Goal: Task Accomplishment & Management: Use online tool/utility

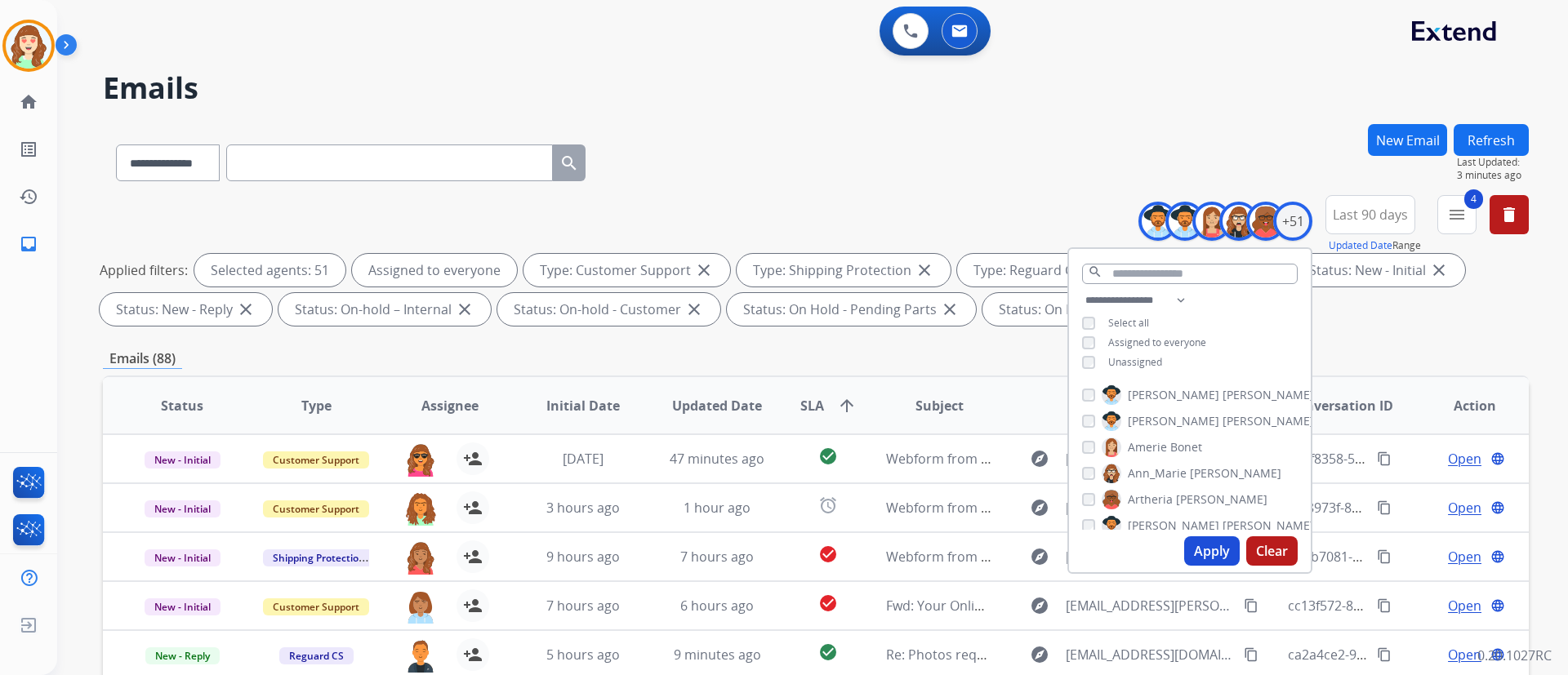
select select "**********"
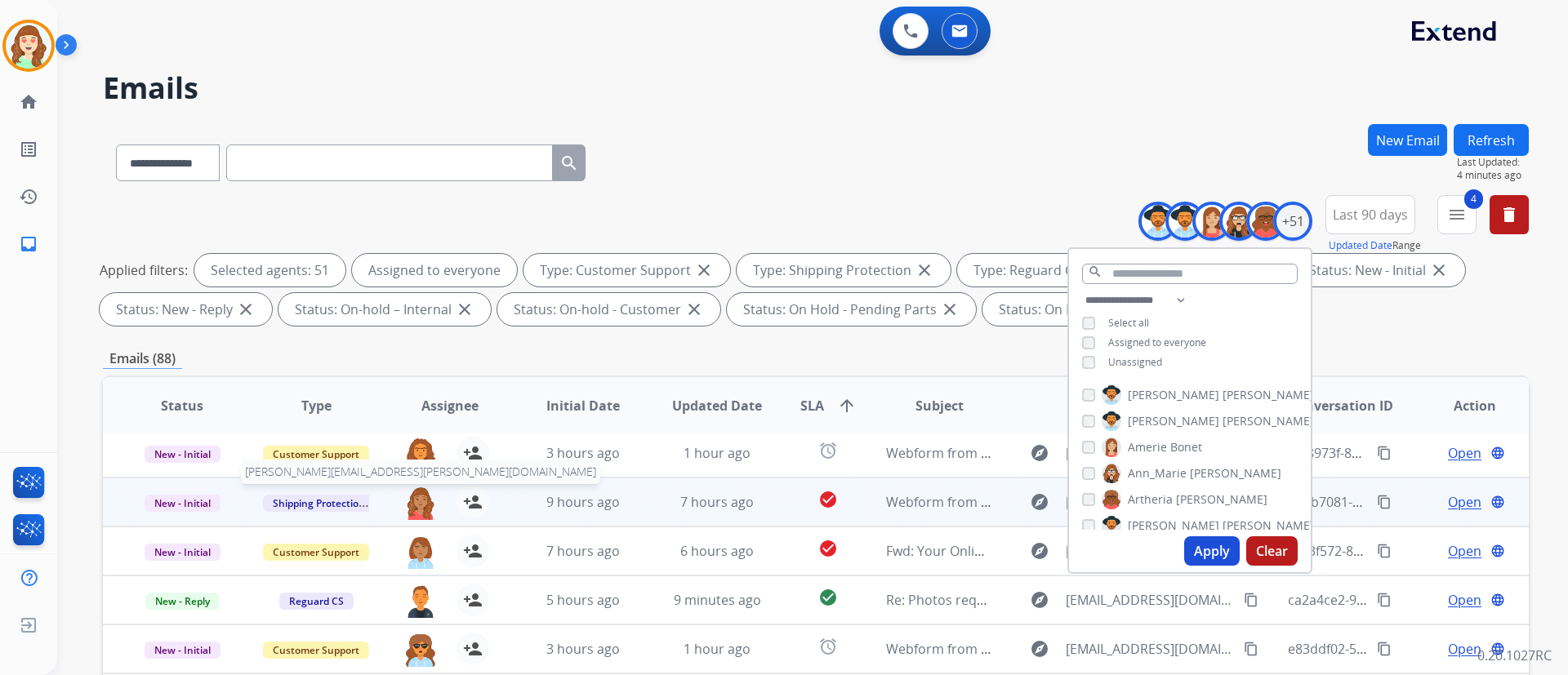
click at [424, 503] on img at bounding box center [420, 503] width 33 height 35
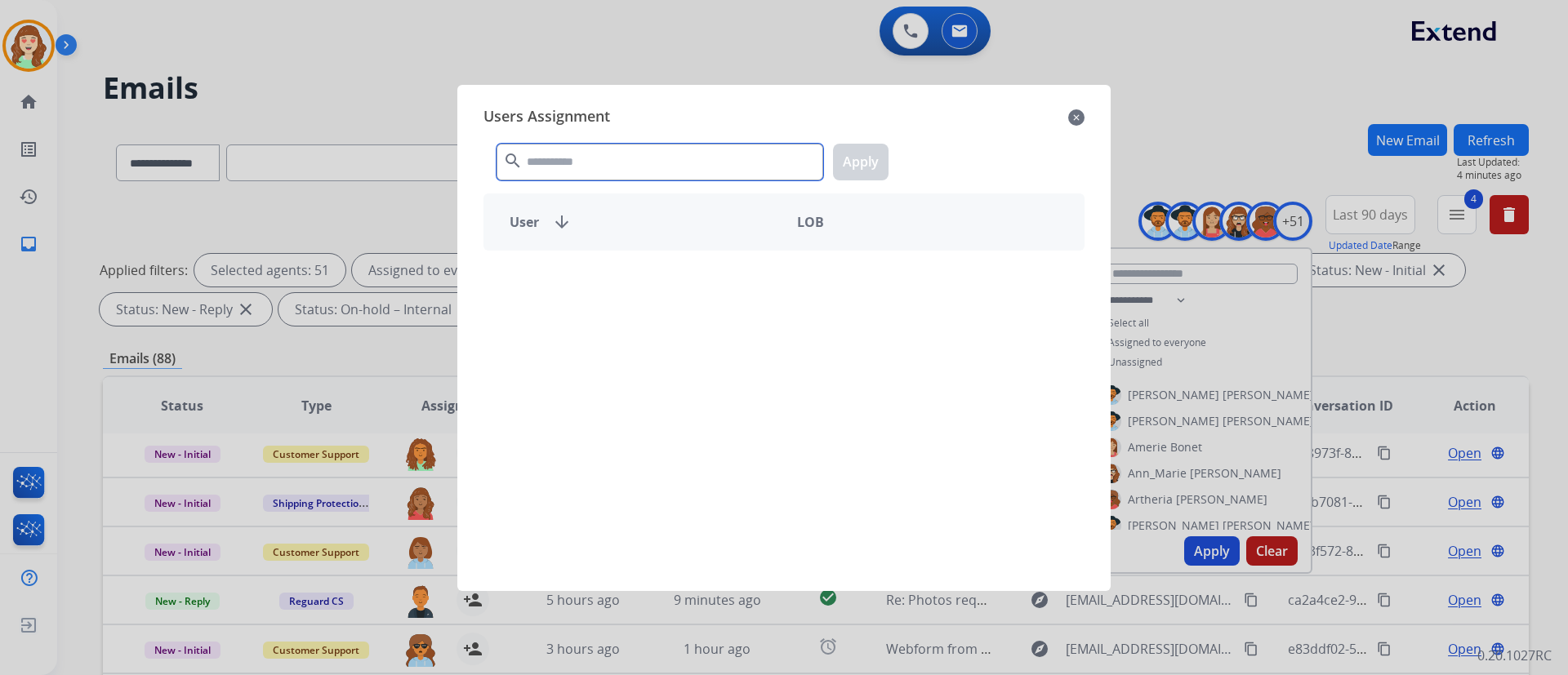
click at [719, 157] on input "text" at bounding box center [660, 162] width 327 height 36
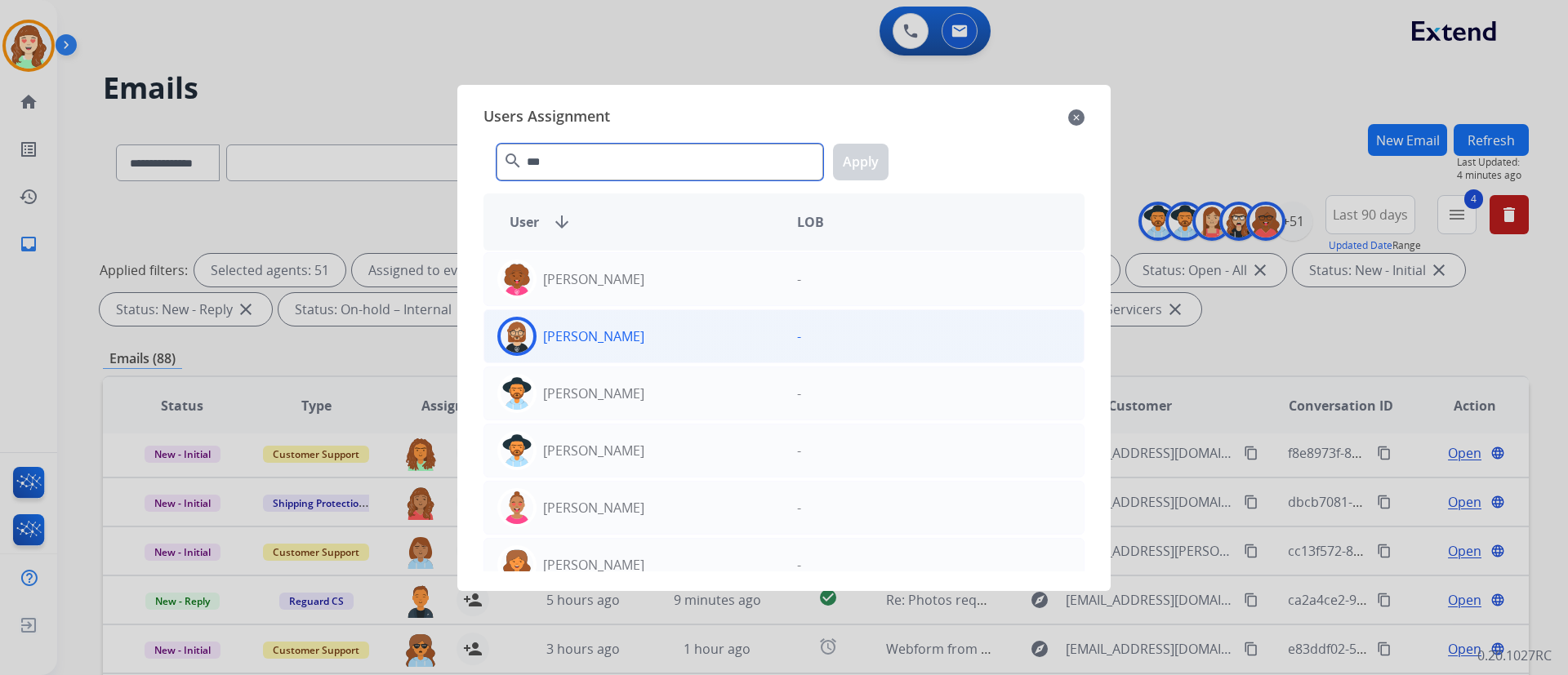
type input "***"
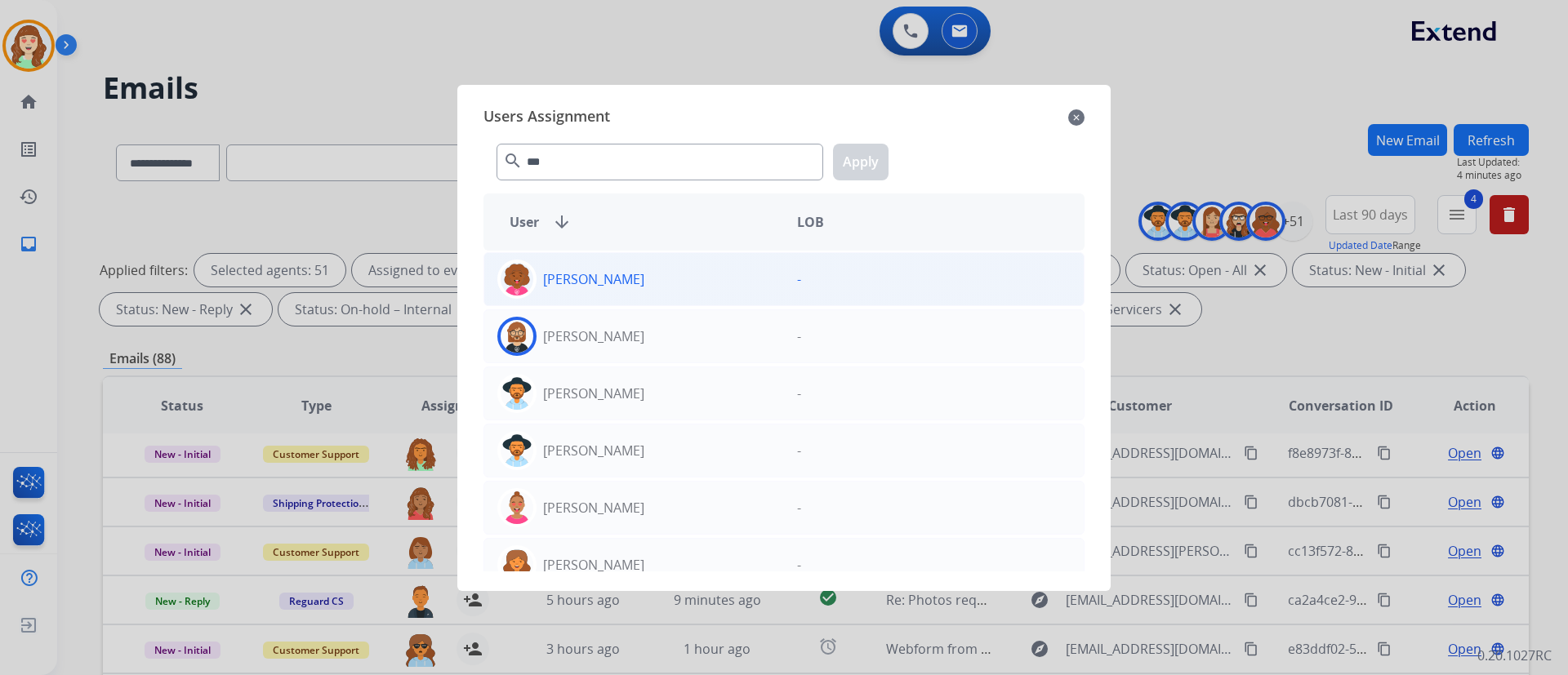
drag, startPoint x: 758, startPoint y: 330, endPoint x: 810, endPoint y: 293, distance: 63.8
click at [756, 330] on div "[PERSON_NAME]" at bounding box center [634, 336] width 300 height 39
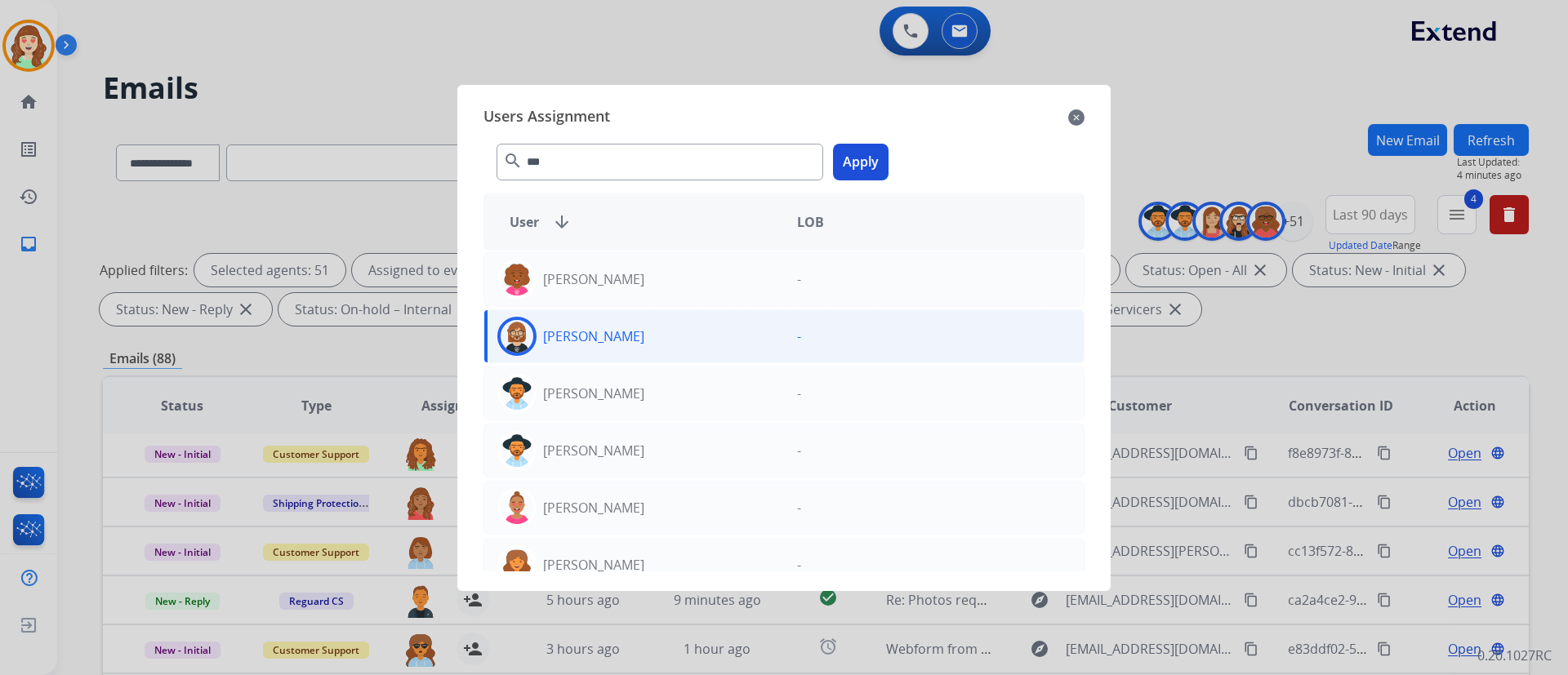
click at [869, 150] on button "Apply" at bounding box center [861, 162] width 55 height 36
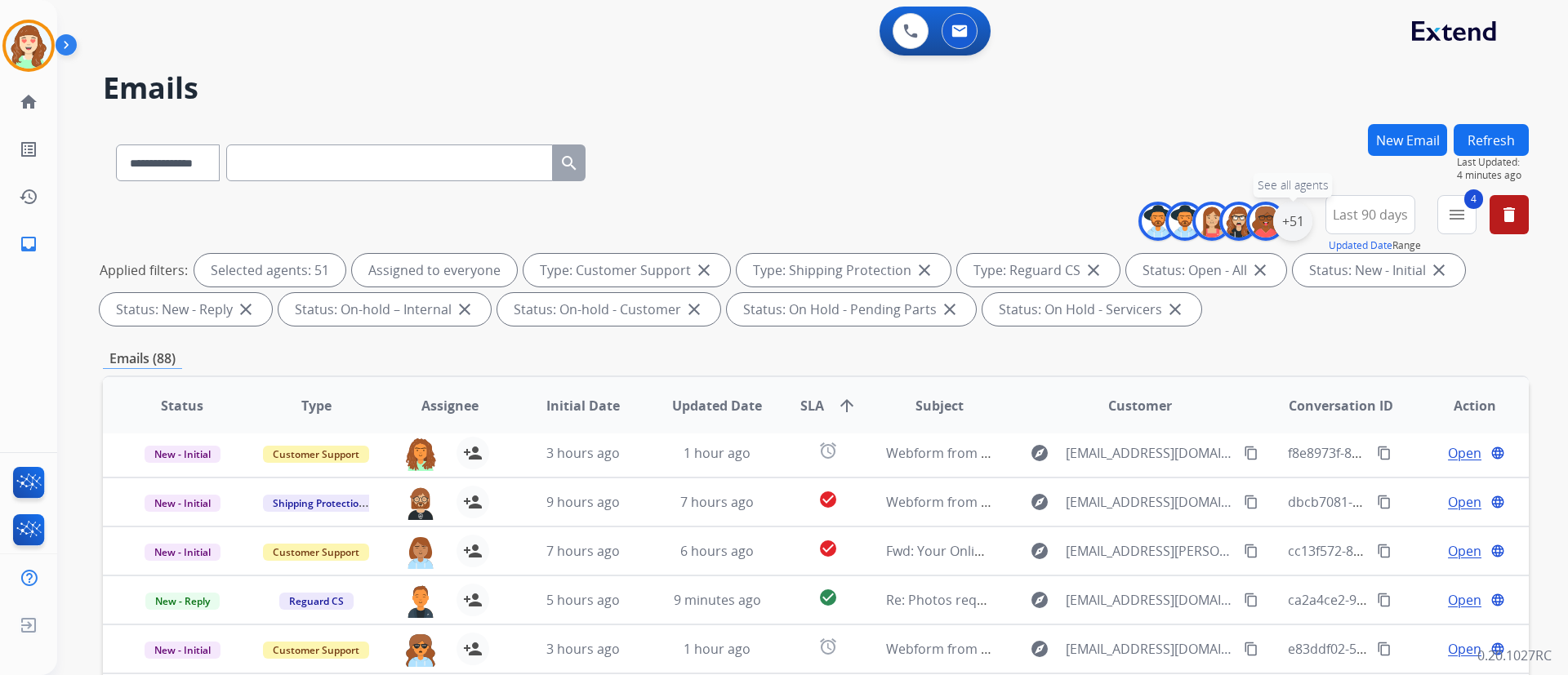
click at [1291, 222] on div "+51" at bounding box center [1292, 221] width 39 height 39
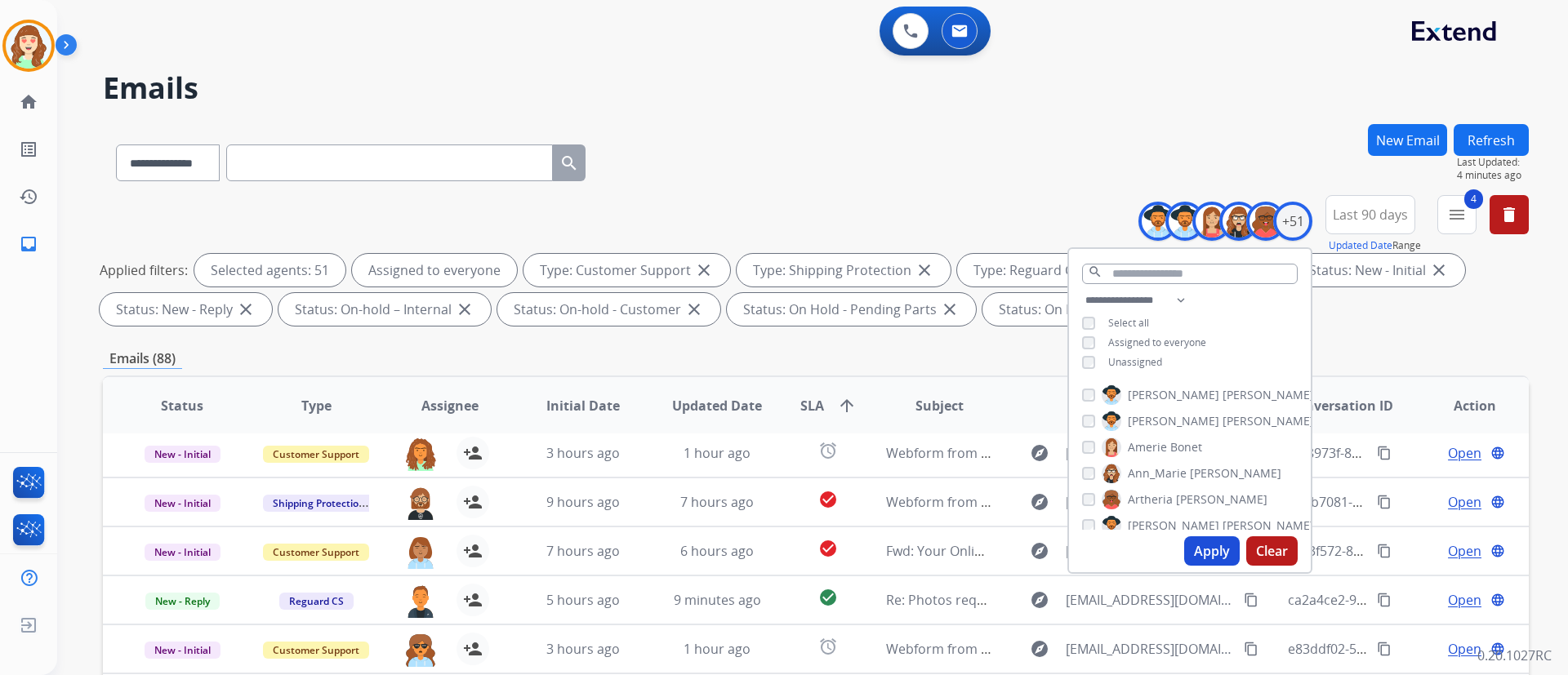
click at [1261, 553] on button "Clear" at bounding box center [1272, 551] width 51 height 29
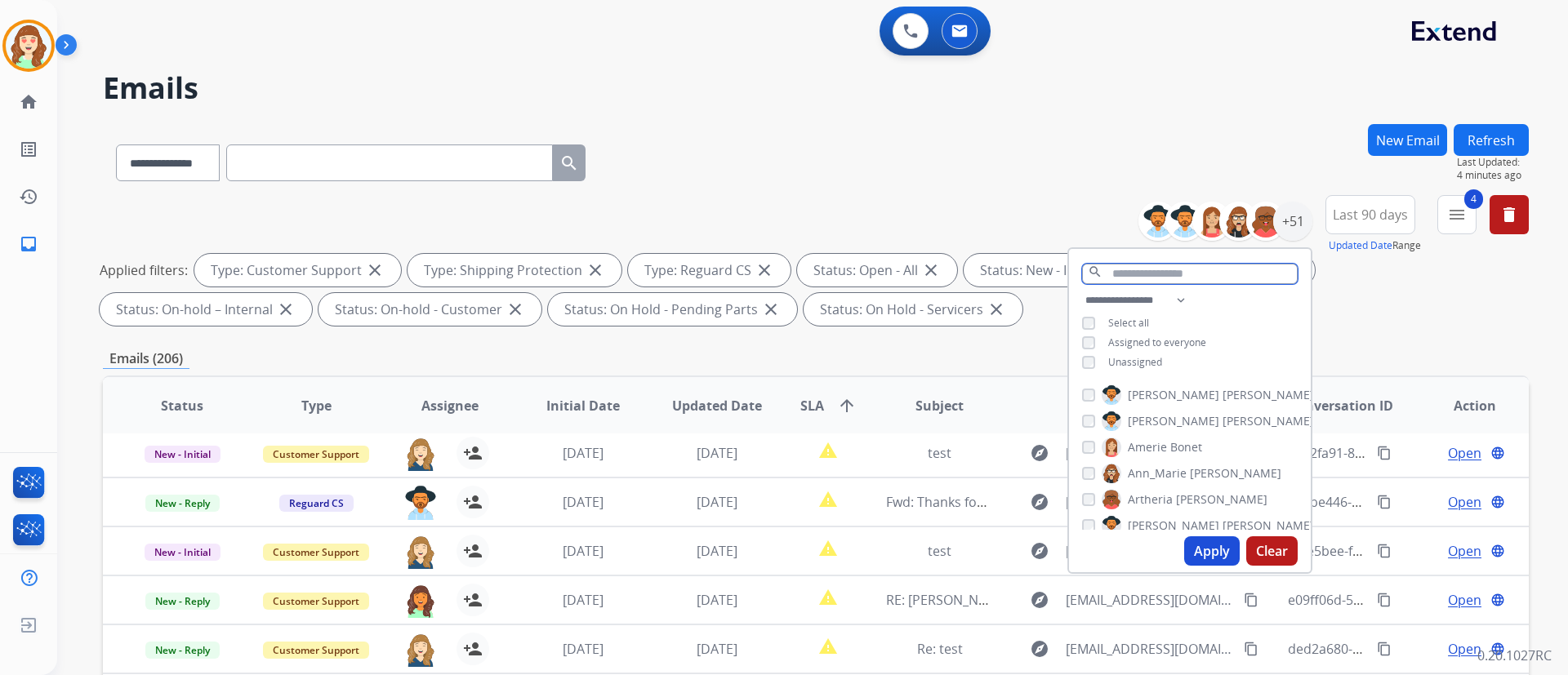
click at [1184, 272] on input "text" at bounding box center [1189, 274] width 216 height 21
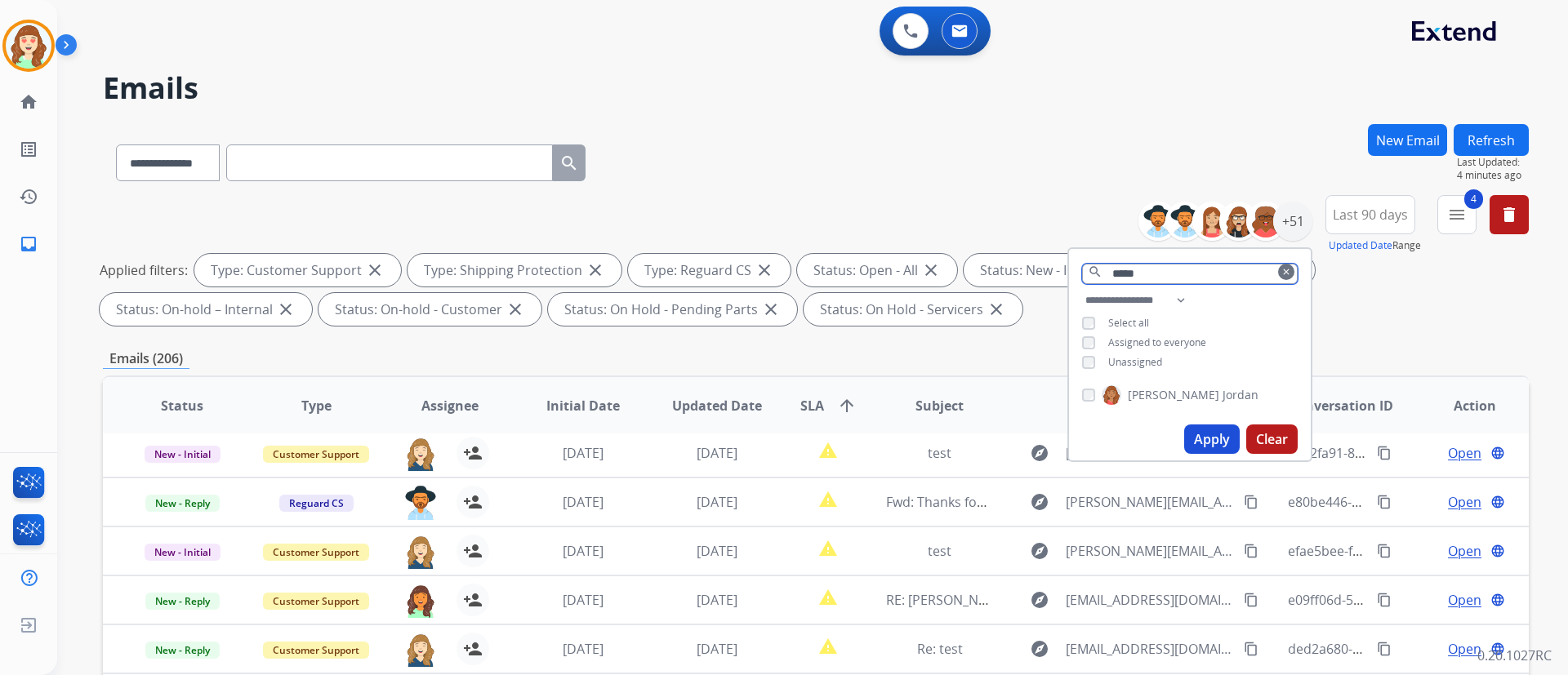
type input "*****"
click at [1204, 445] on button "Apply" at bounding box center [1212, 439] width 55 height 29
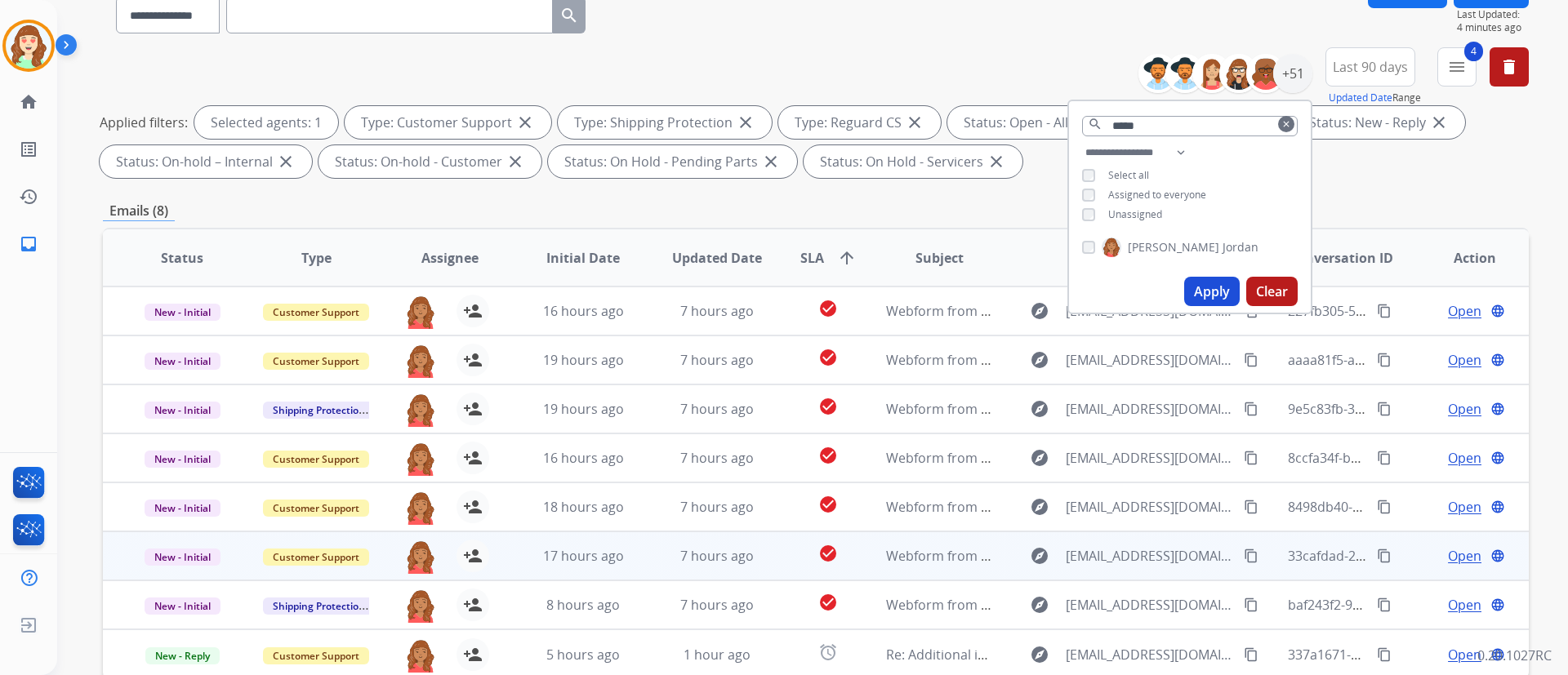
scroll to position [332, 0]
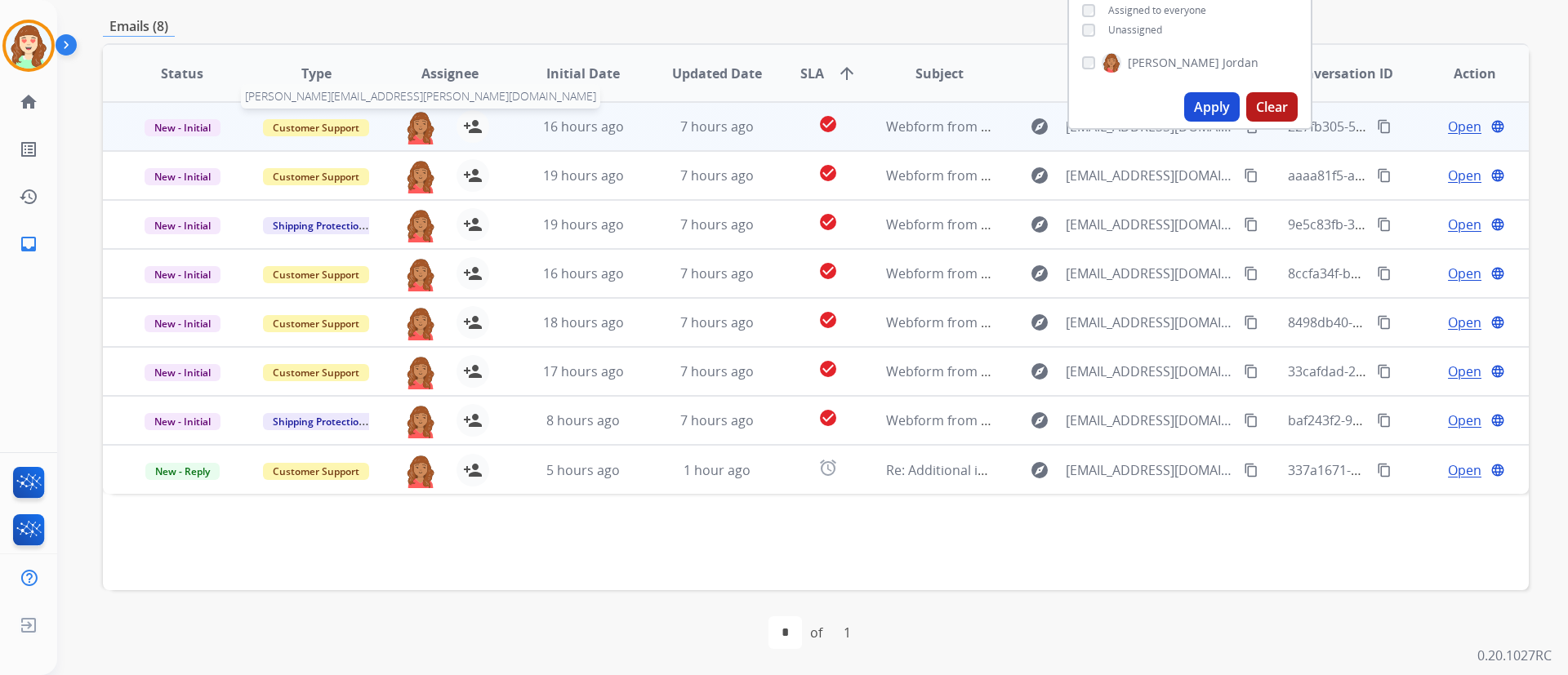
click at [420, 128] on img at bounding box center [420, 127] width 33 height 35
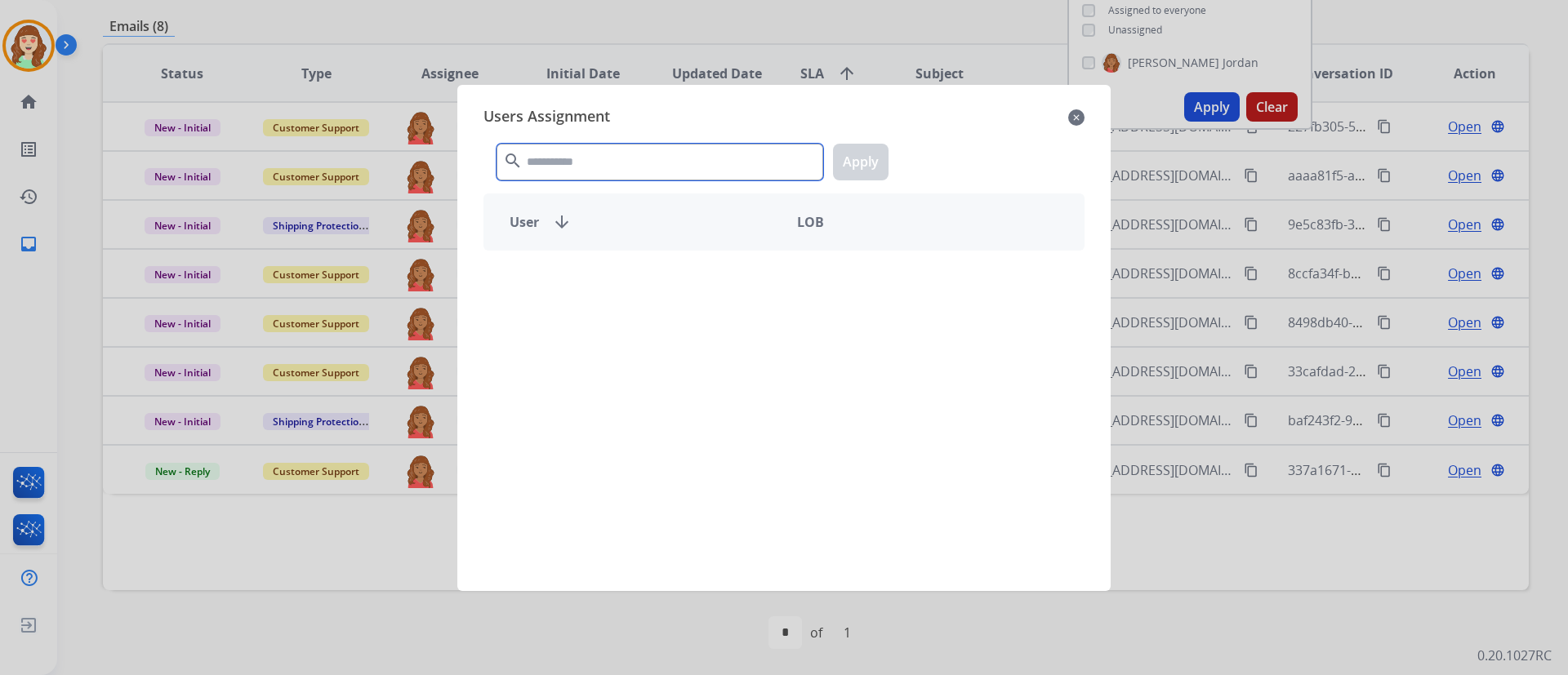
click at [660, 158] on input "text" at bounding box center [660, 162] width 327 height 36
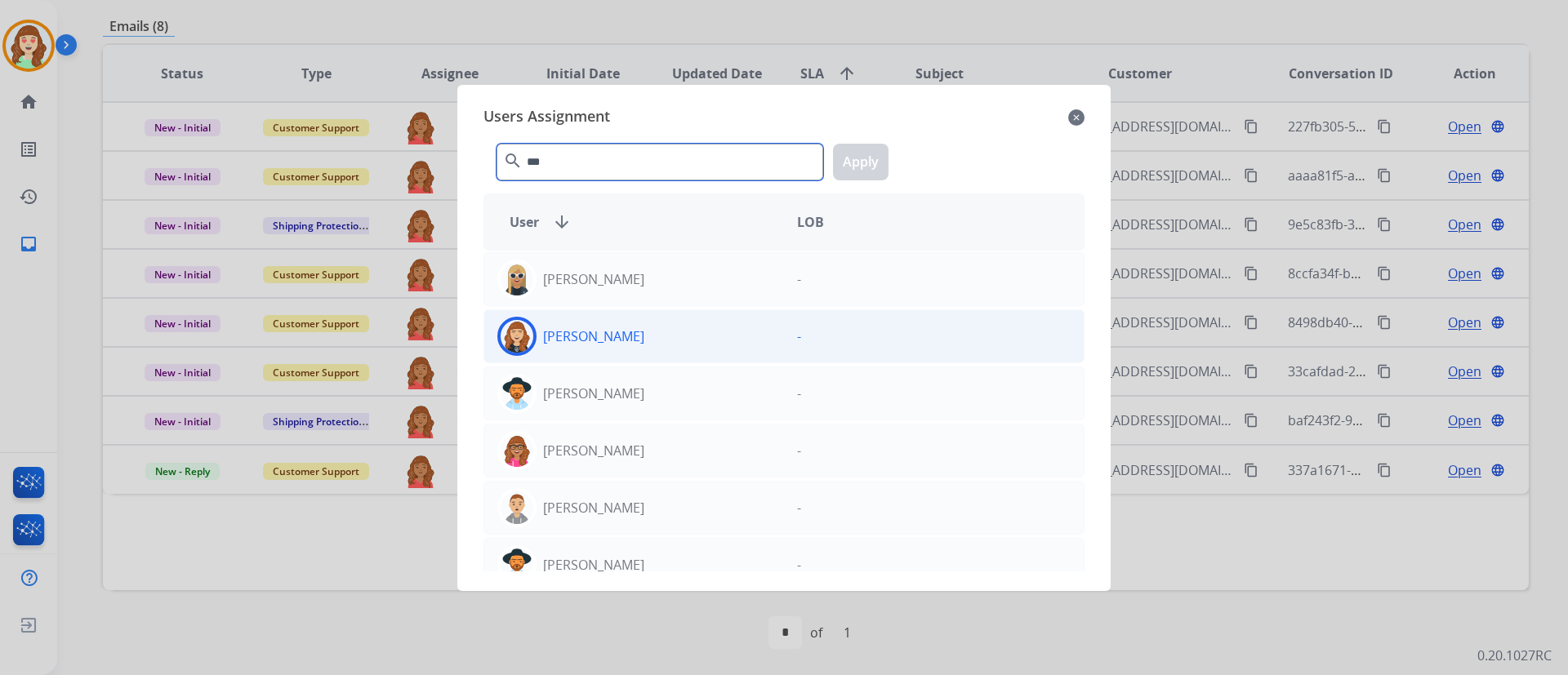
type input "***"
click at [613, 337] on p "[PERSON_NAME]" at bounding box center [594, 336] width 101 height 20
drag, startPoint x: 866, startPoint y: 168, endPoint x: 705, endPoint y: 176, distance: 161.2
click at [865, 165] on button "Apply" at bounding box center [861, 162] width 55 height 36
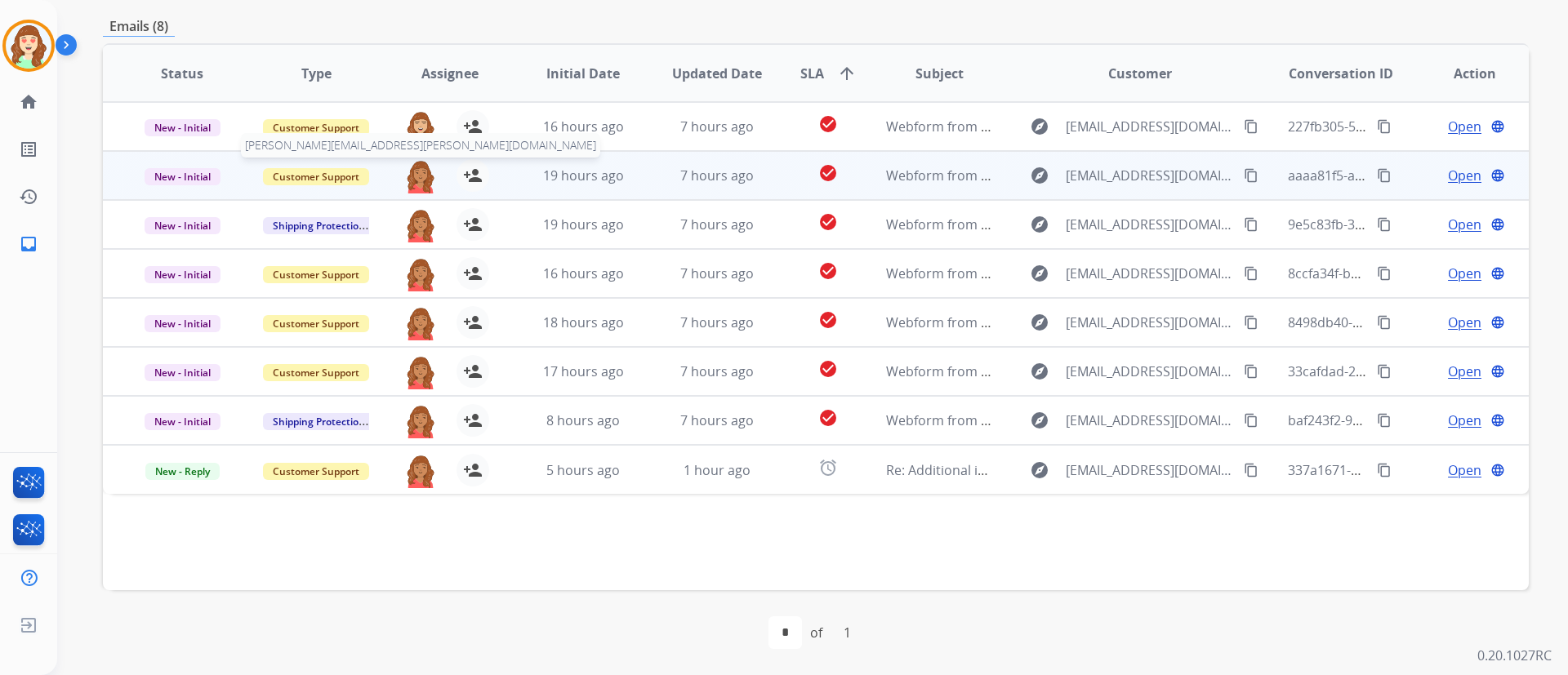
click at [413, 172] on img at bounding box center [420, 177] width 33 height 35
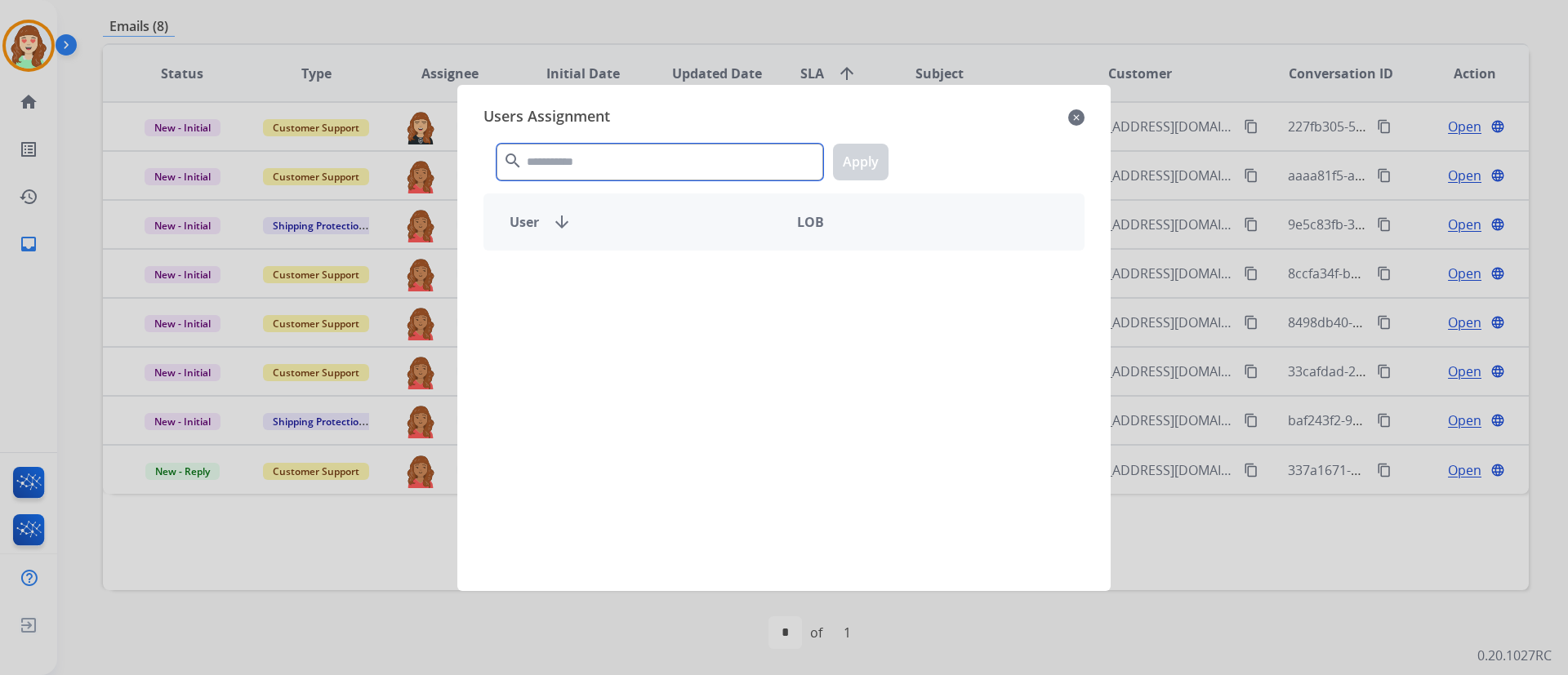
drag, startPoint x: 658, startPoint y: 158, endPoint x: 670, endPoint y: 140, distance: 21.6
click at [671, 152] on input "text" at bounding box center [660, 162] width 327 height 36
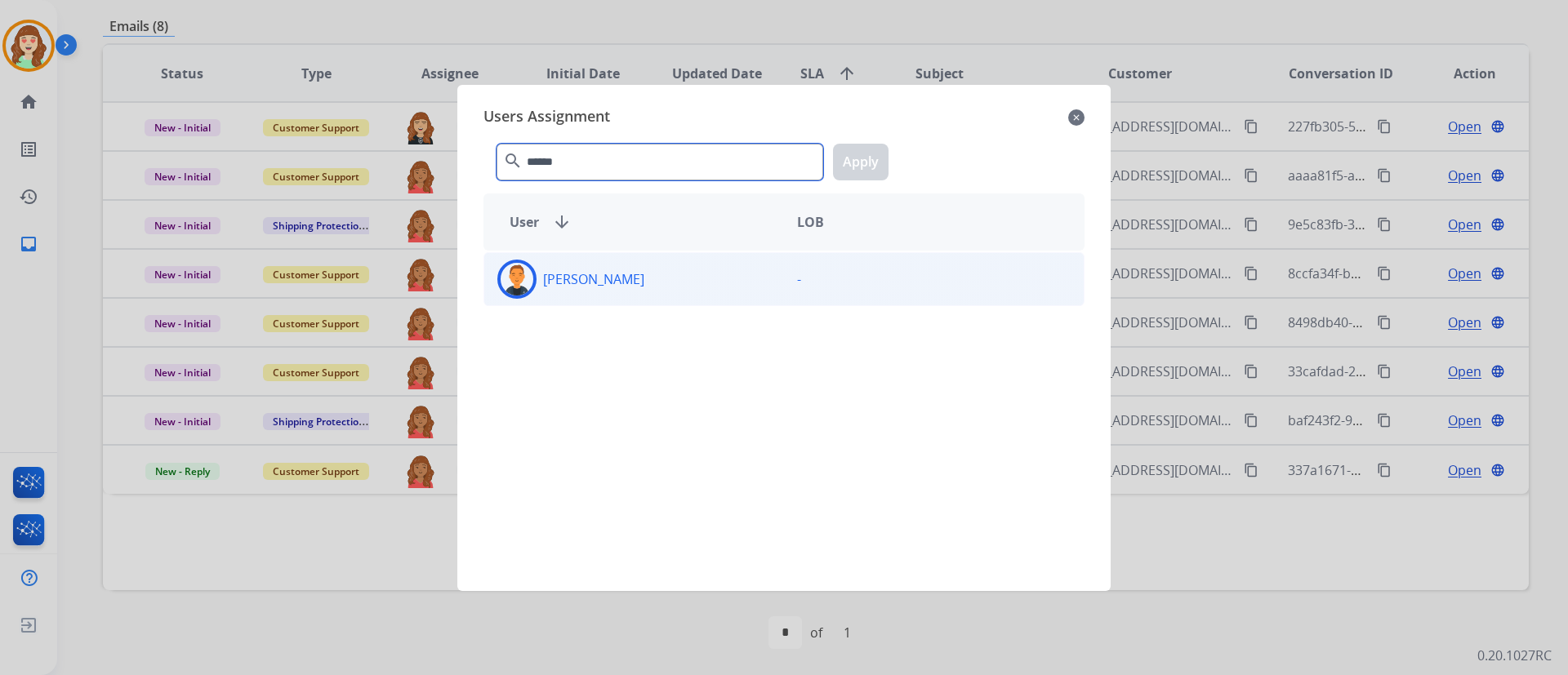
type input "******"
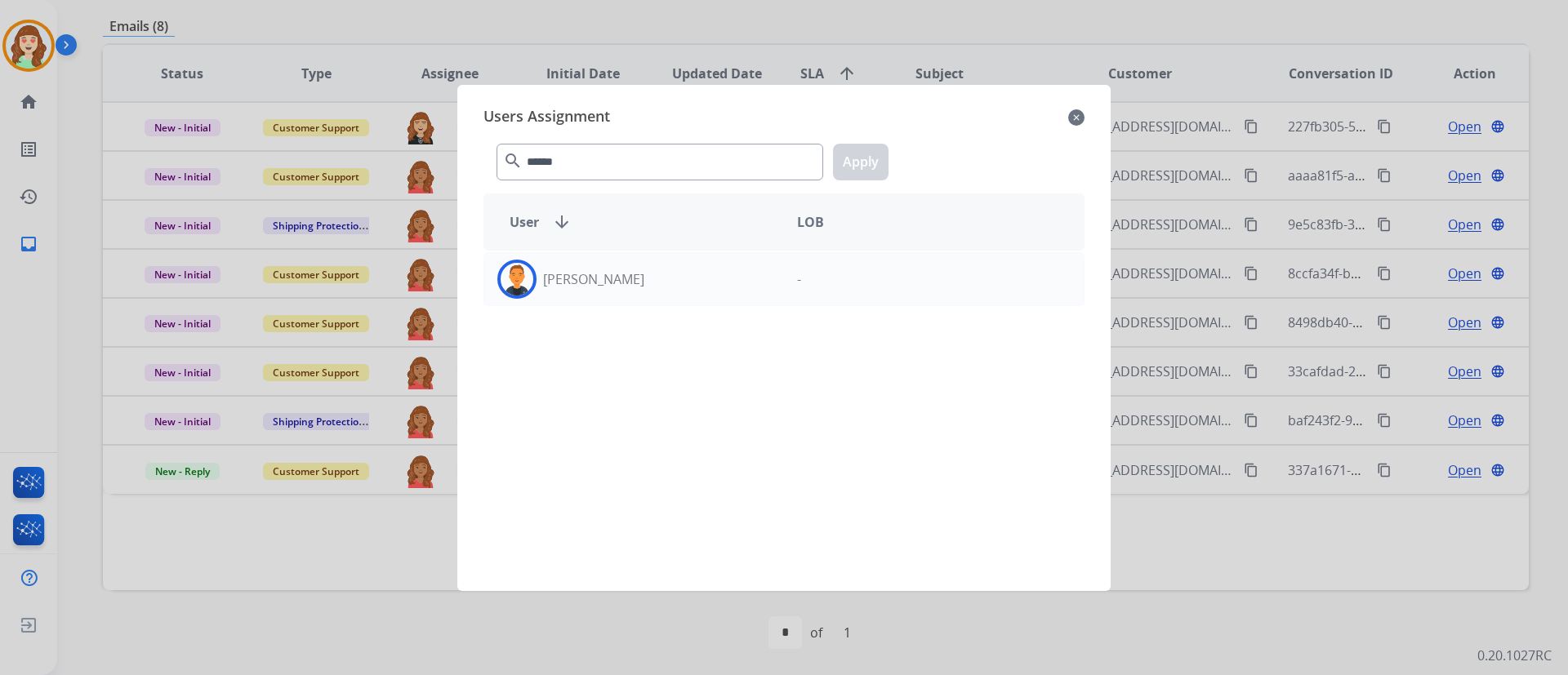
drag, startPoint x: 724, startPoint y: 277, endPoint x: 821, endPoint y: 159, distance: 152.8
click at [724, 274] on div "[PERSON_NAME]" at bounding box center [634, 279] width 300 height 39
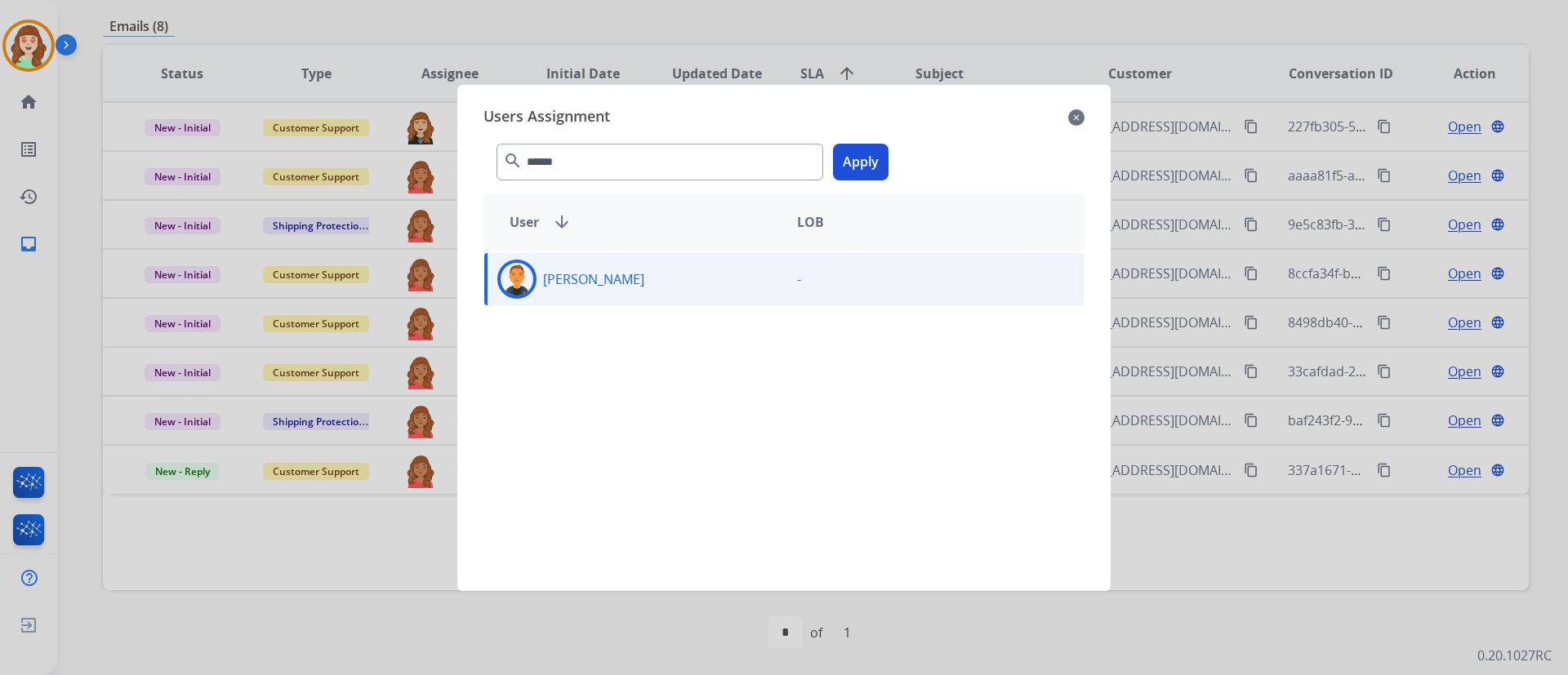
drag, startPoint x: 878, startPoint y: 172, endPoint x: 728, endPoint y: 169, distance: 150.0
click at [879, 166] on button "Apply" at bounding box center [861, 162] width 55 height 36
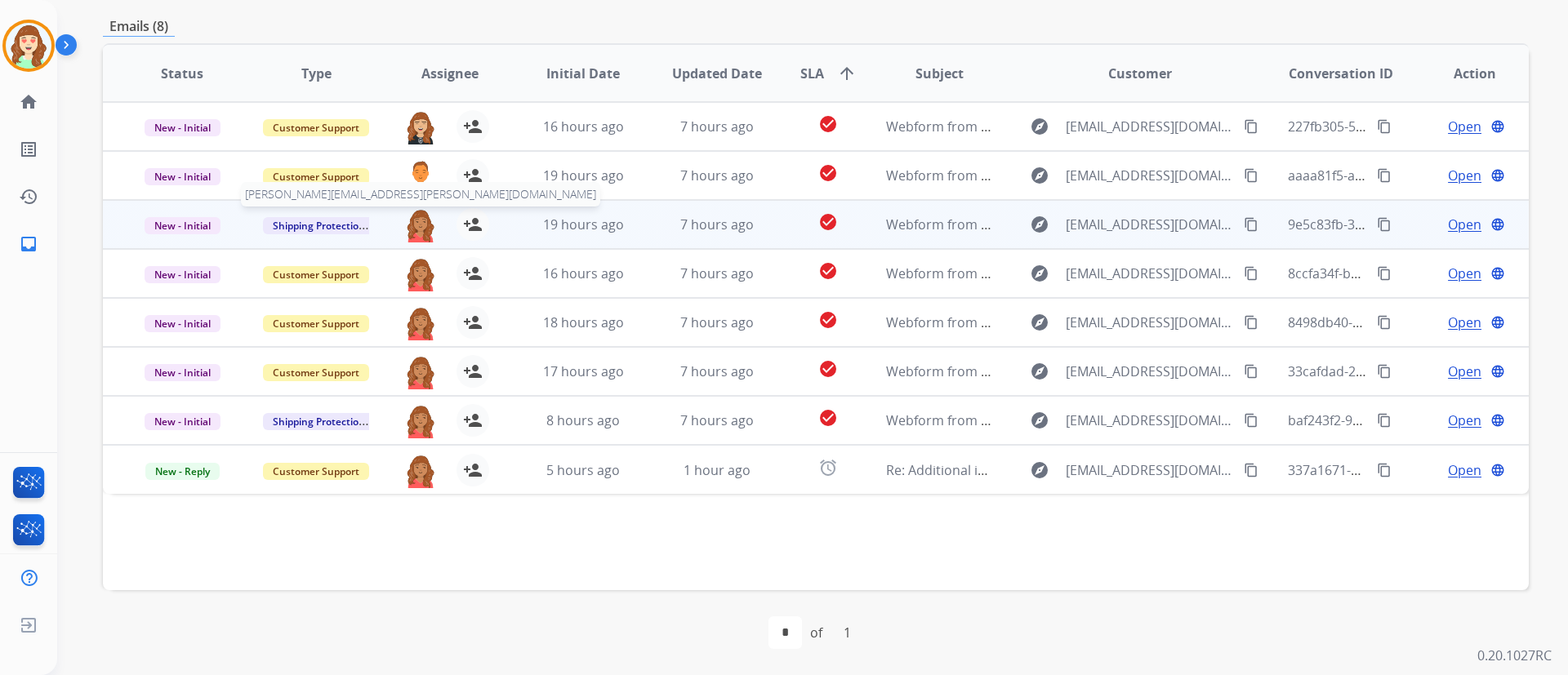
click at [419, 229] on img at bounding box center [420, 225] width 33 height 35
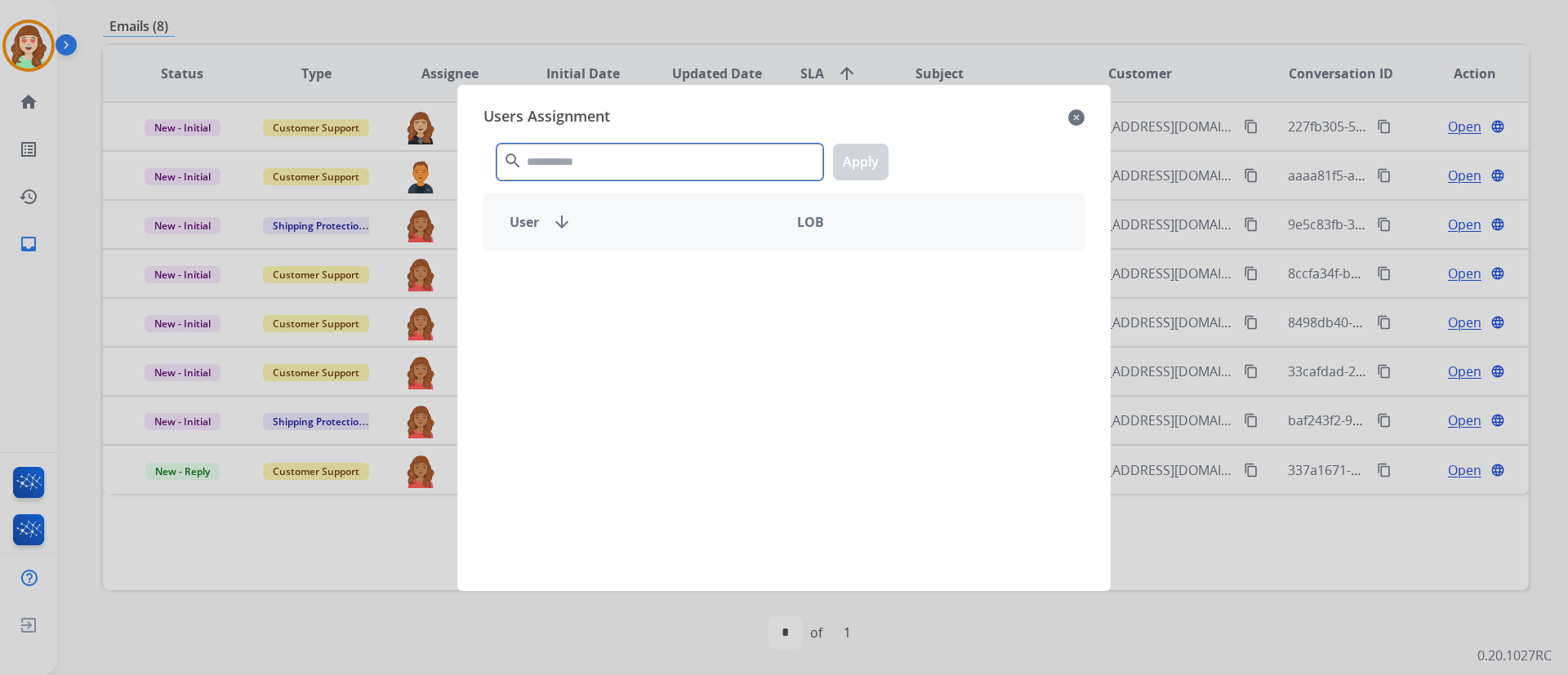
click at [605, 170] on input "text" at bounding box center [660, 162] width 327 height 36
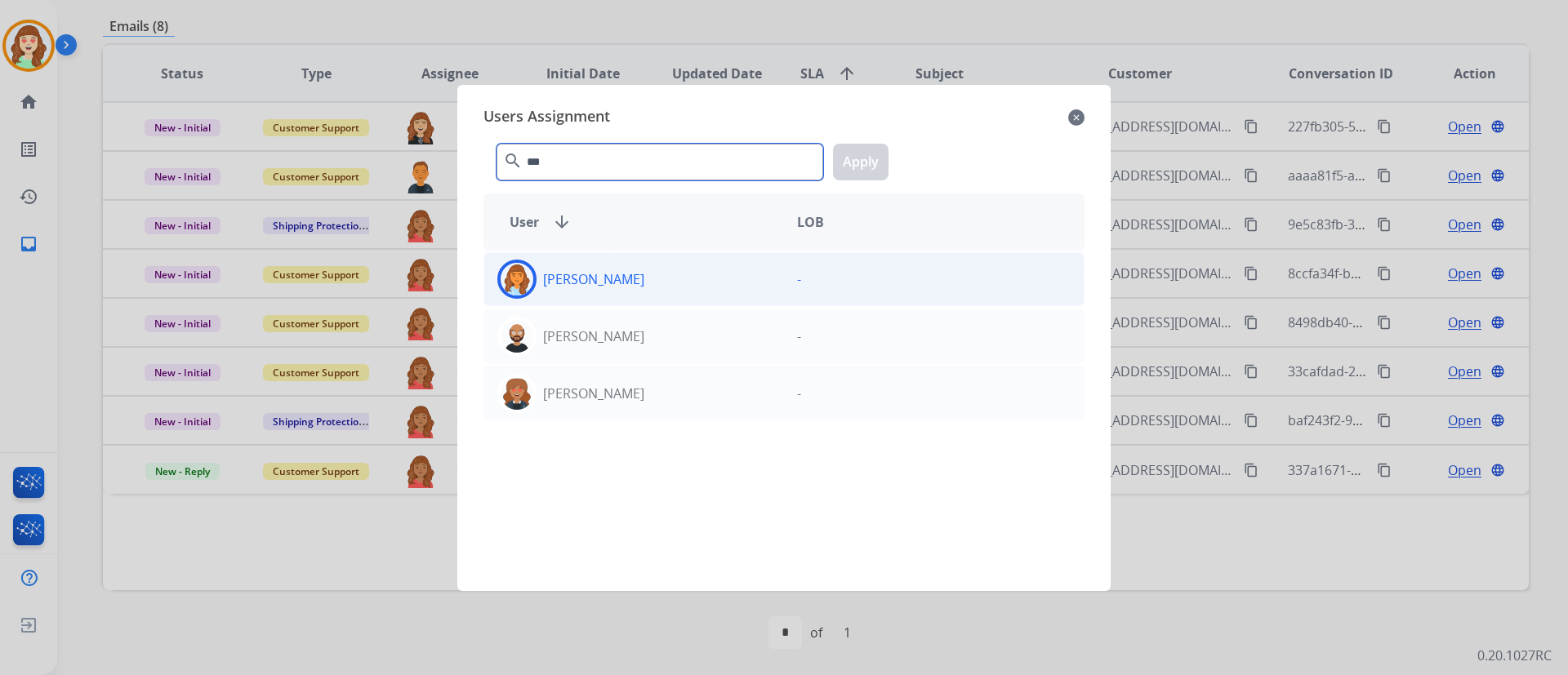
type input "***"
drag, startPoint x: 659, startPoint y: 289, endPoint x: 720, endPoint y: 260, distance: 67.5
click at [662, 284] on div "[PERSON_NAME]" at bounding box center [634, 279] width 300 height 39
drag, startPoint x: 862, startPoint y: 163, endPoint x: 405, endPoint y: 353, distance: 494.9
click at [862, 162] on button "Apply" at bounding box center [861, 162] width 55 height 36
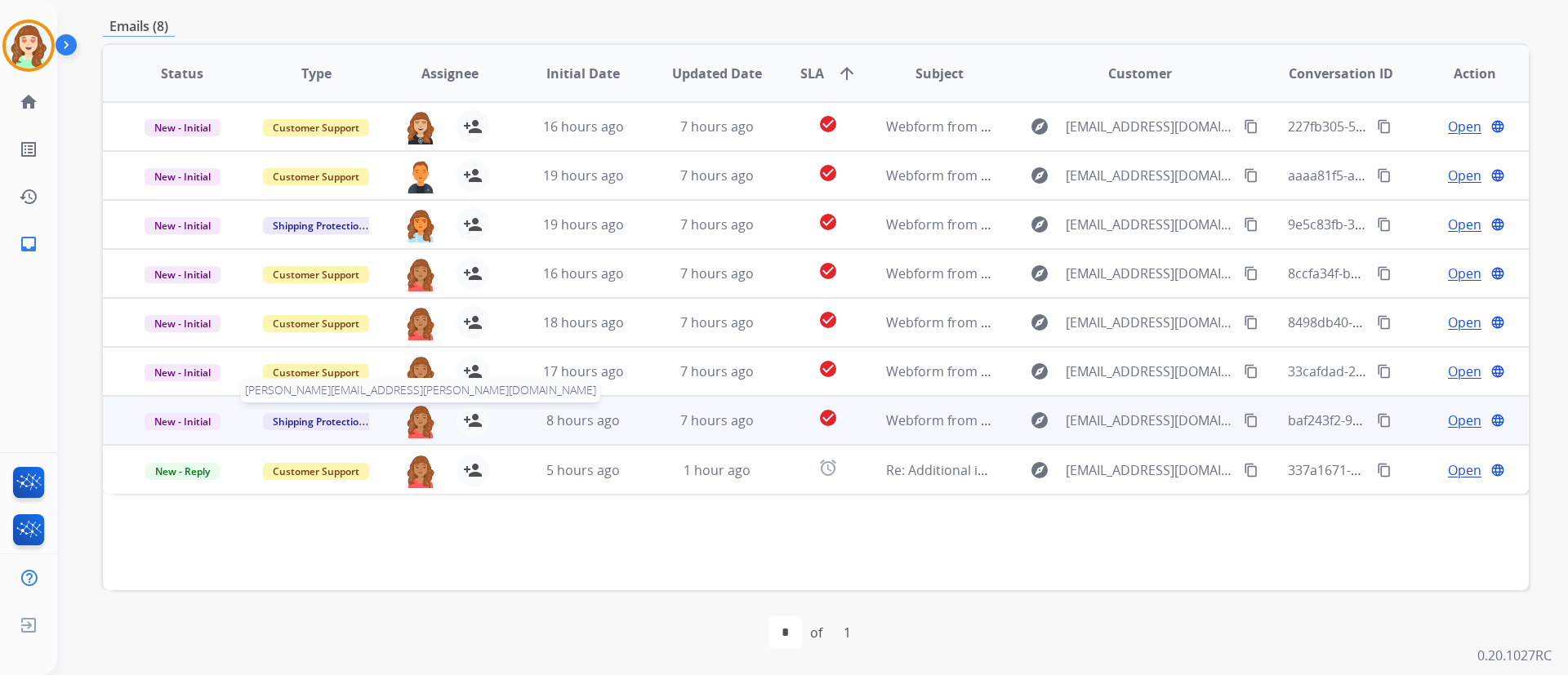
click at [416, 424] on img at bounding box center [420, 421] width 33 height 35
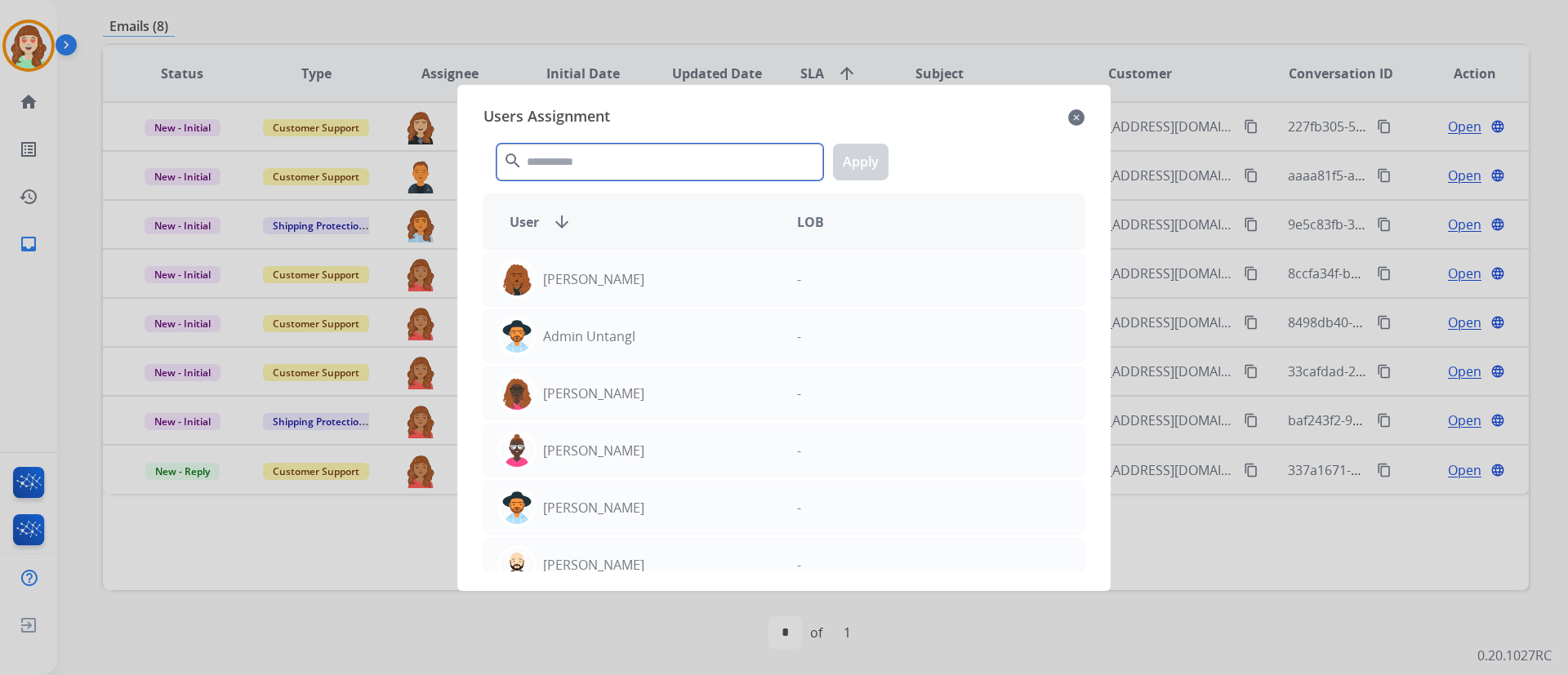
click at [604, 157] on input "text" at bounding box center [660, 162] width 327 height 36
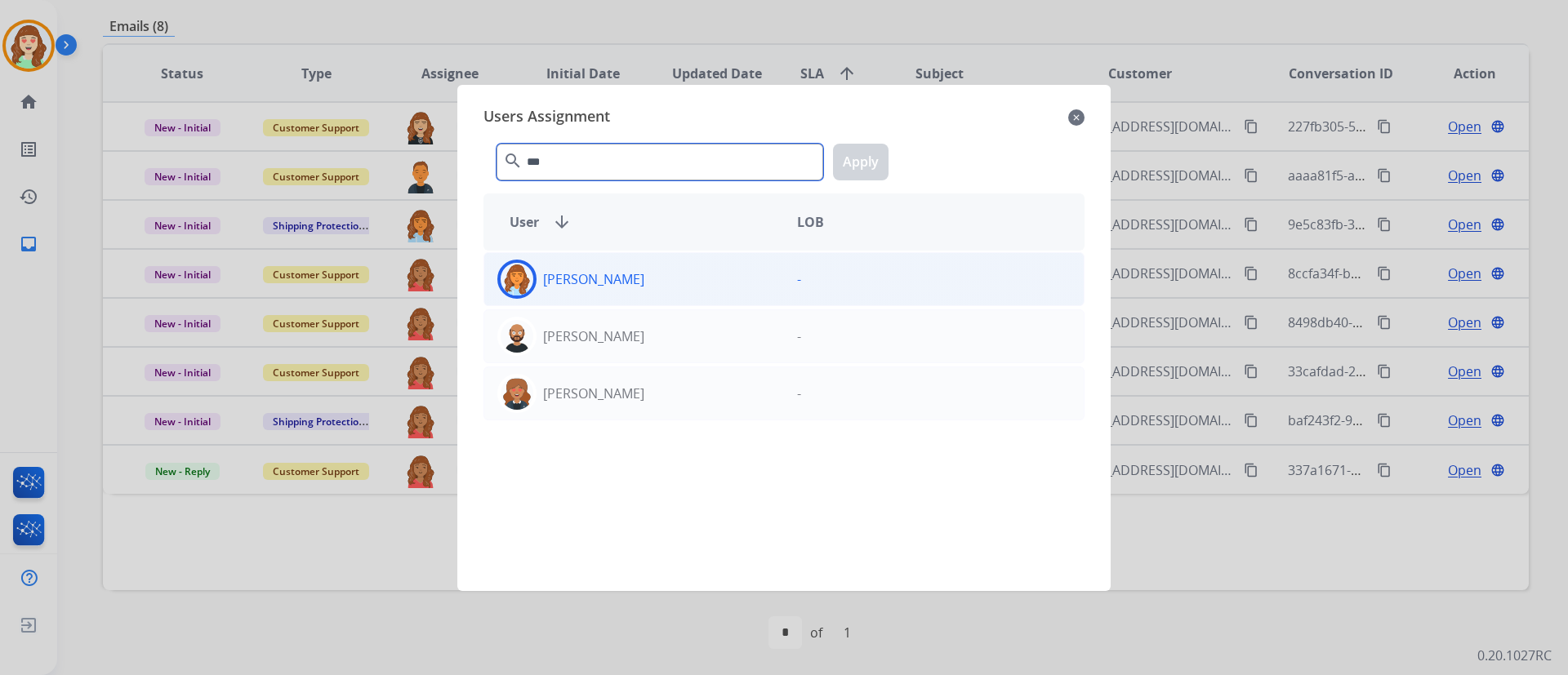
type input "***"
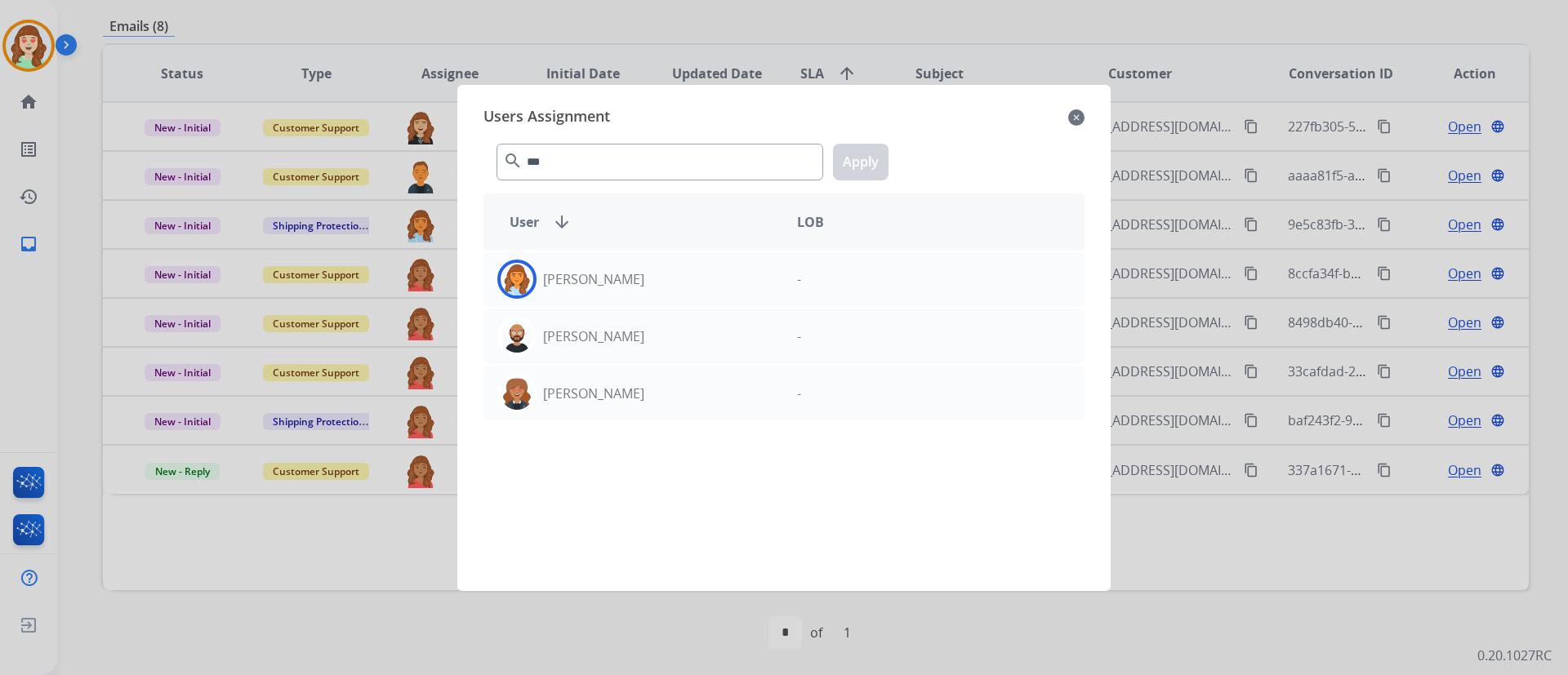
drag, startPoint x: 670, startPoint y: 282, endPoint x: 780, endPoint y: 233, distance: 120.4
click at [675, 276] on div "[PERSON_NAME]" at bounding box center [634, 279] width 300 height 39
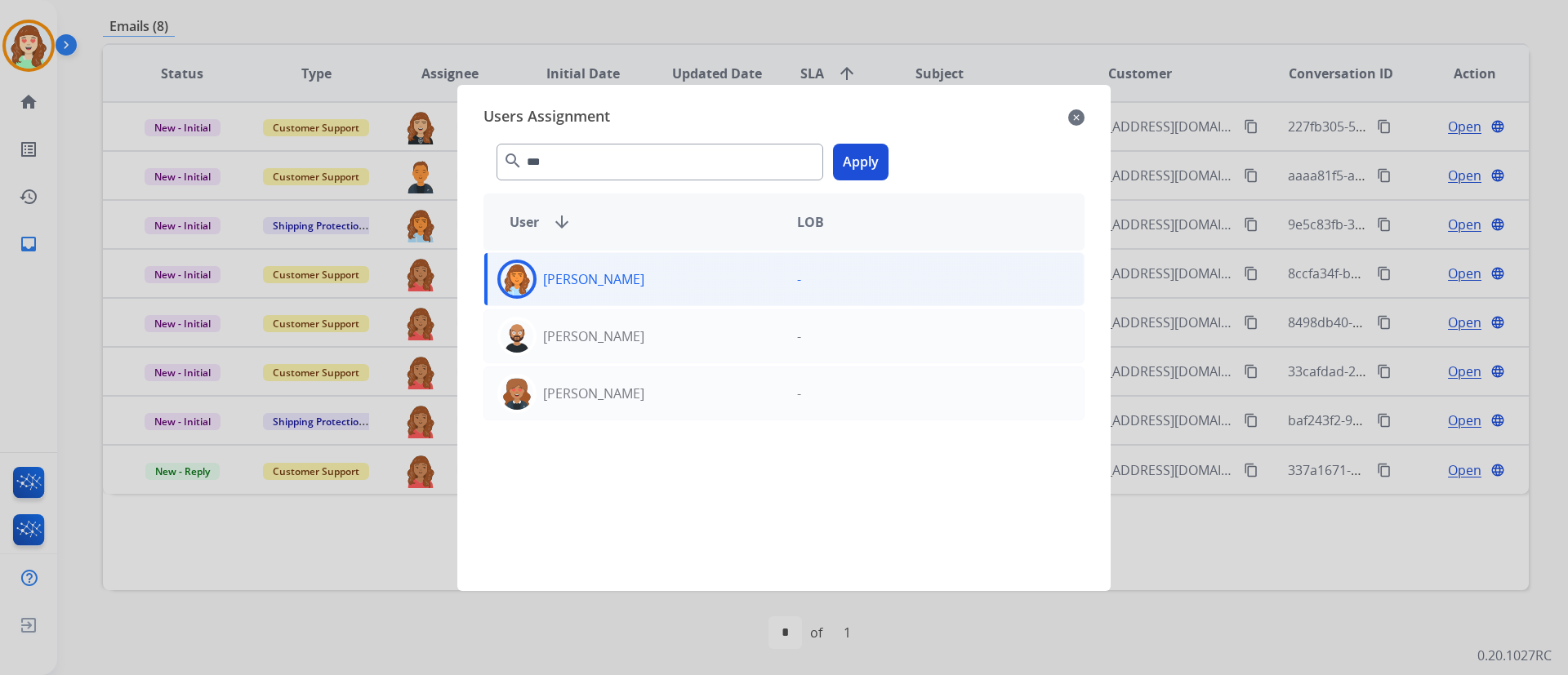
click at [865, 159] on button "Apply" at bounding box center [861, 162] width 55 height 36
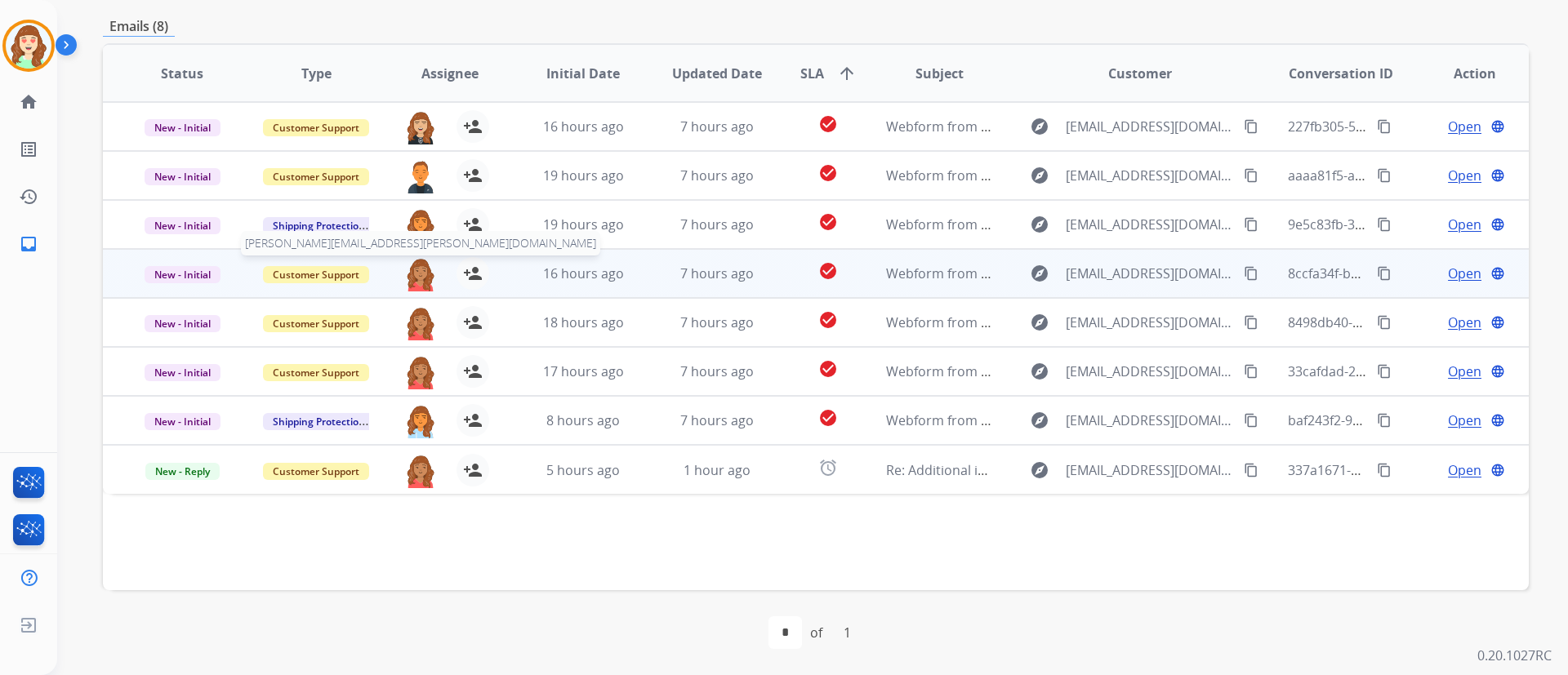
click at [416, 273] on img at bounding box center [420, 275] width 33 height 35
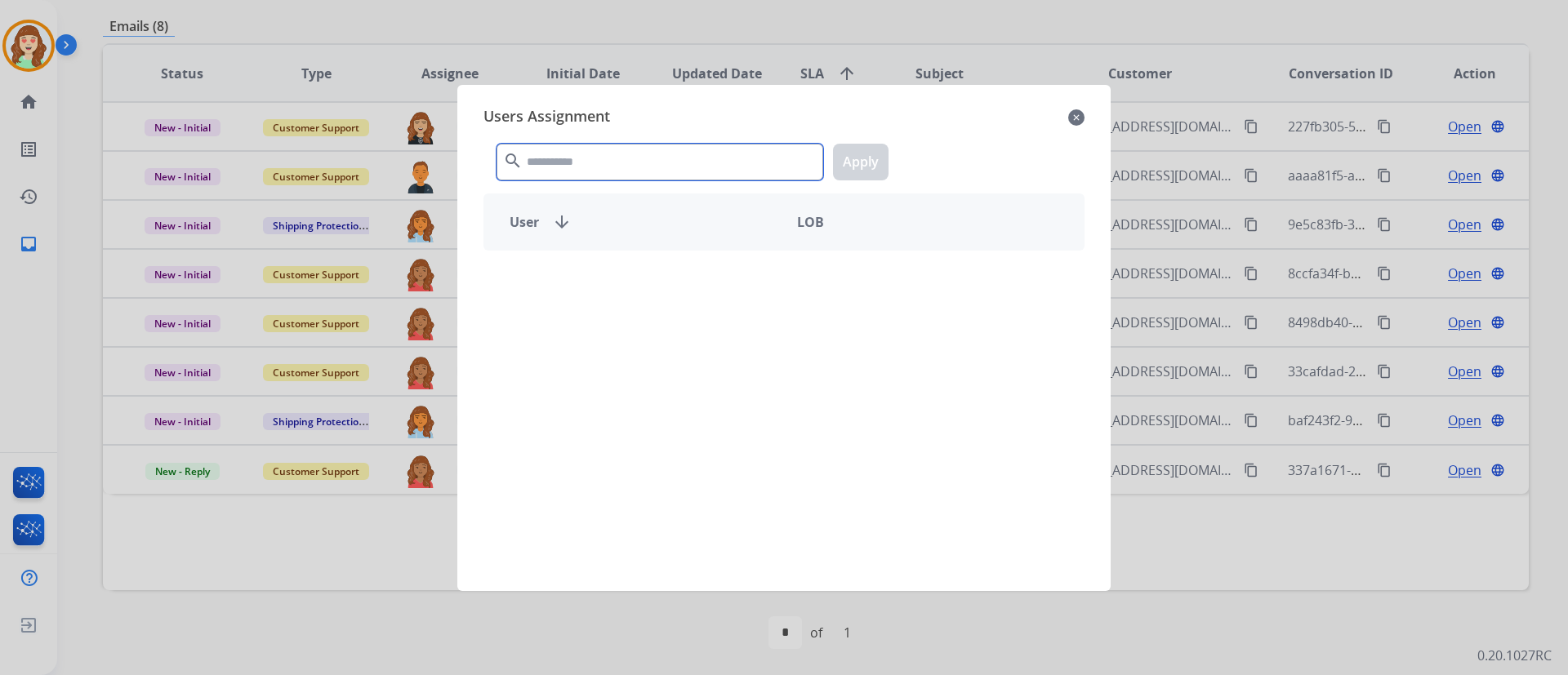
click at [688, 170] on input "text" at bounding box center [660, 162] width 327 height 36
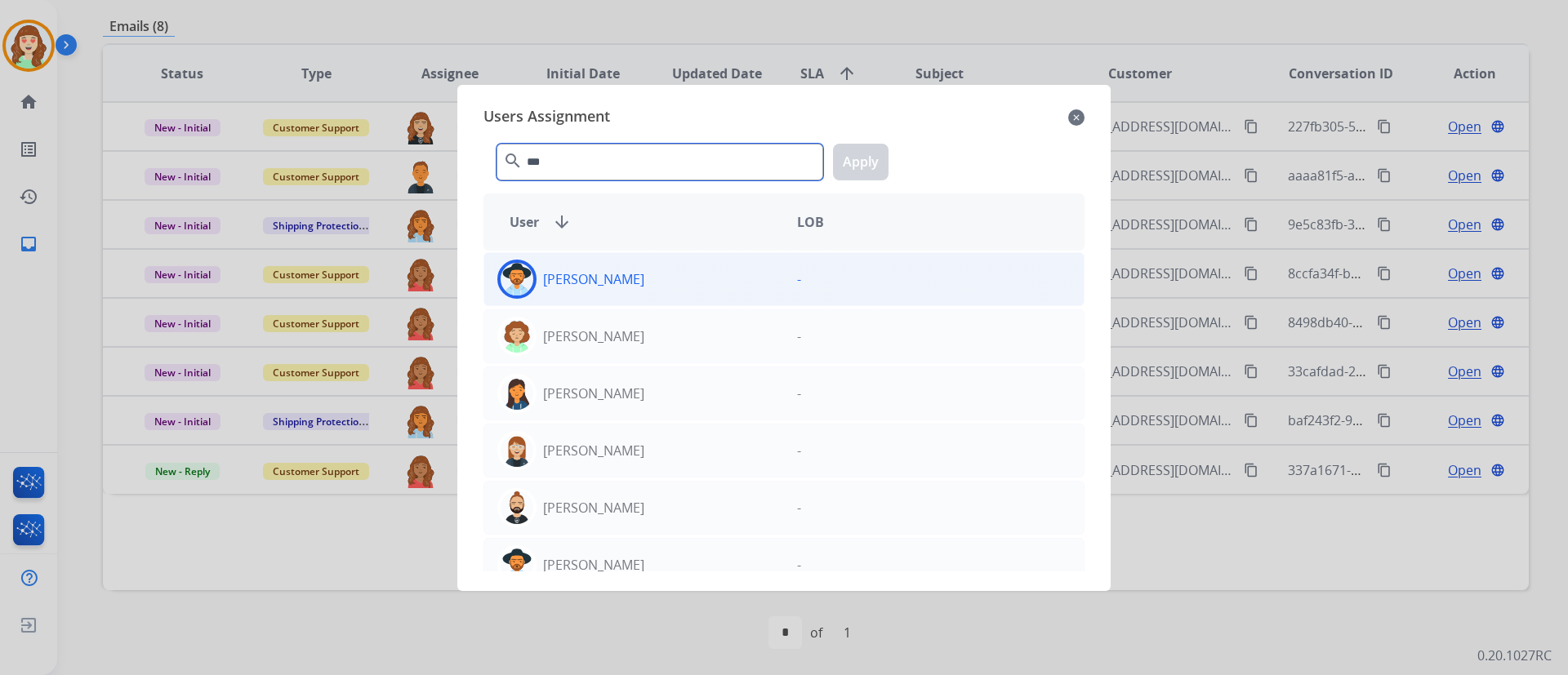
type input "***"
click at [671, 292] on div "[PERSON_NAME]" at bounding box center [634, 279] width 300 height 39
click at [864, 161] on button "Apply" at bounding box center [861, 162] width 55 height 36
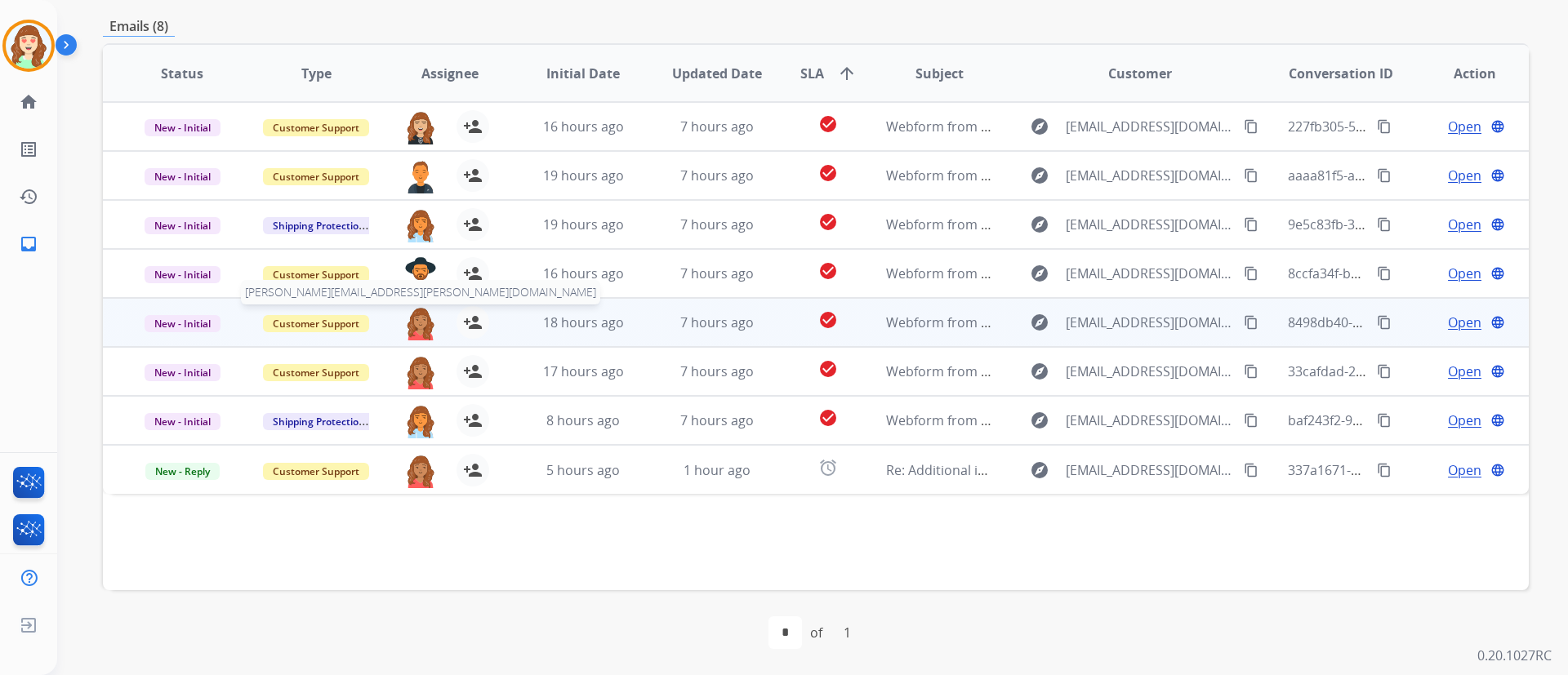
click at [415, 327] on img at bounding box center [420, 323] width 33 height 35
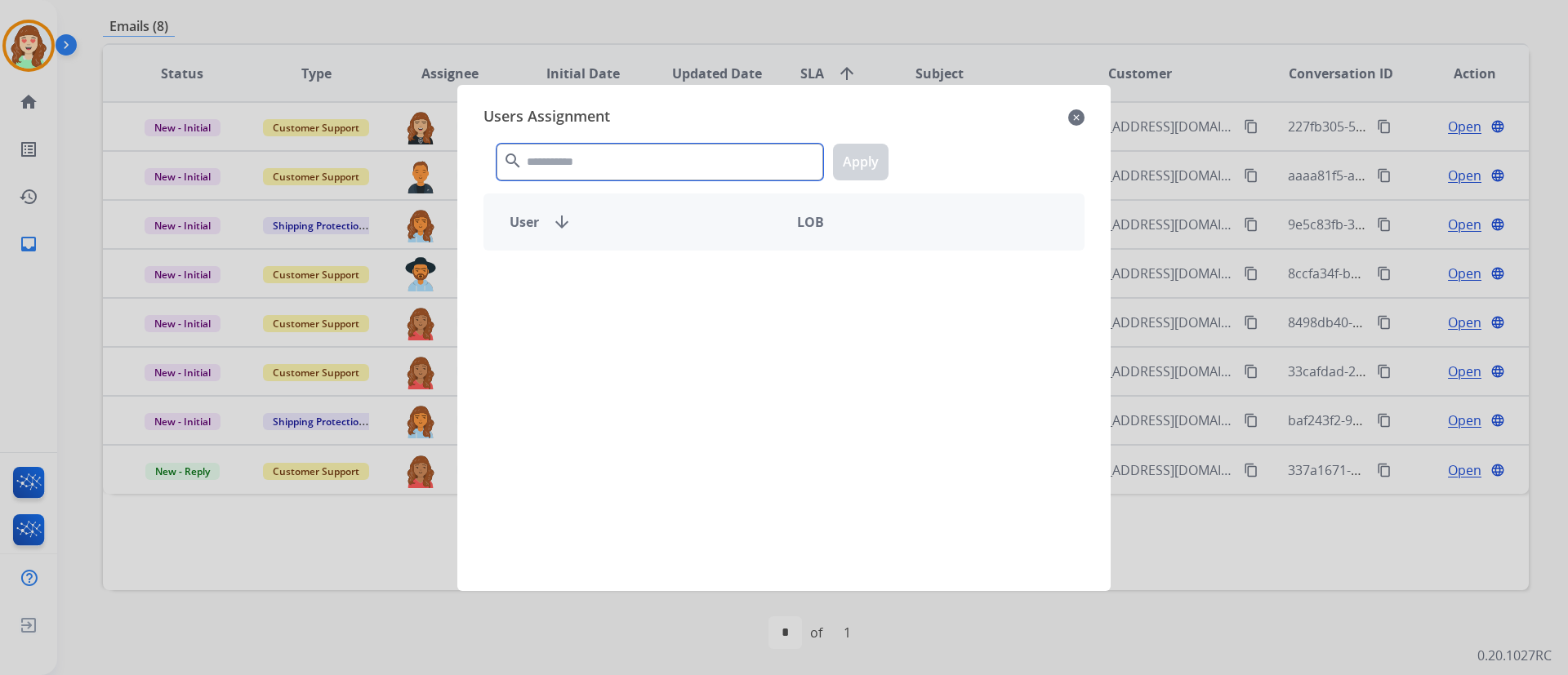
click at [723, 162] on input "text" at bounding box center [660, 162] width 327 height 36
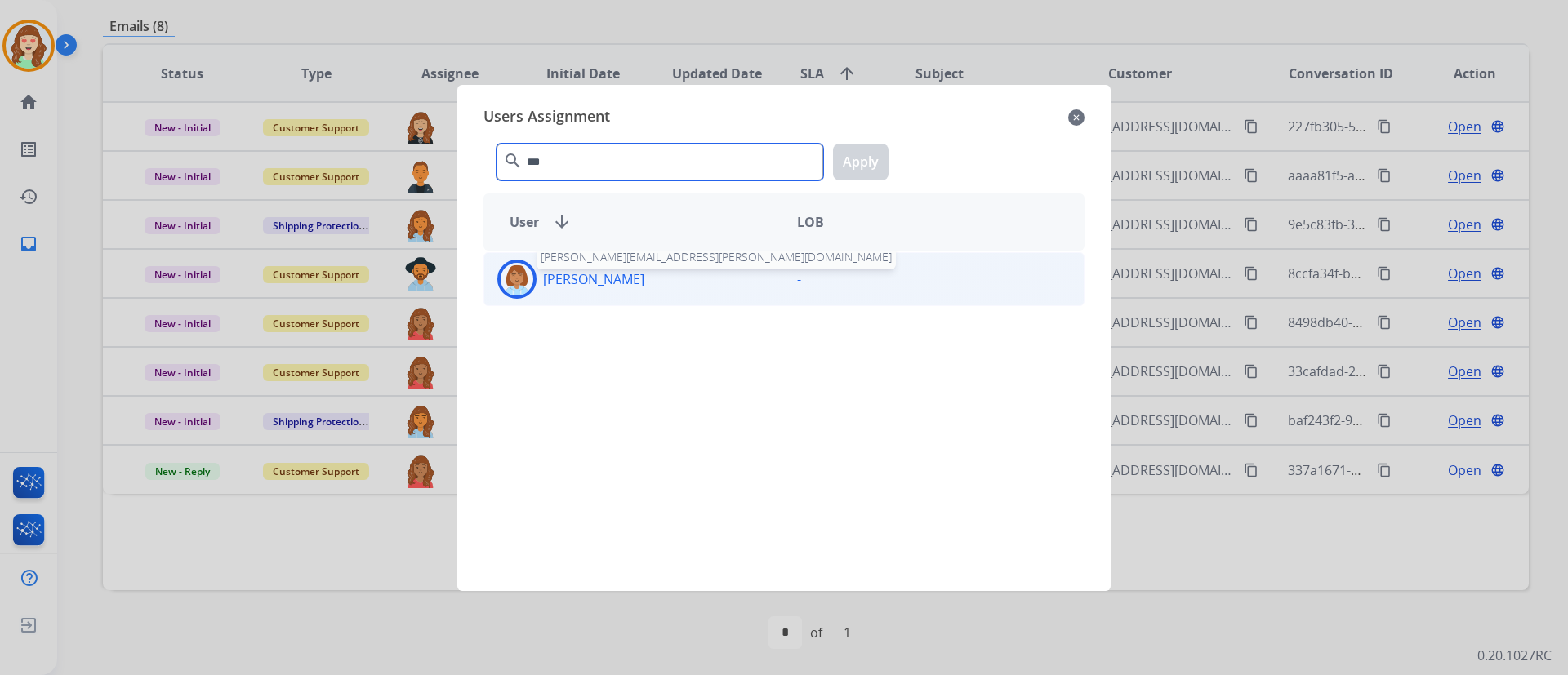
type input "***"
drag, startPoint x: 662, startPoint y: 283, endPoint x: 715, endPoint y: 253, distance: 60.9
click at [667, 280] on div "[PERSON_NAME] [PERSON_NAME][EMAIL_ADDRESS][PERSON_NAME][DOMAIN_NAME]" at bounding box center [634, 279] width 300 height 39
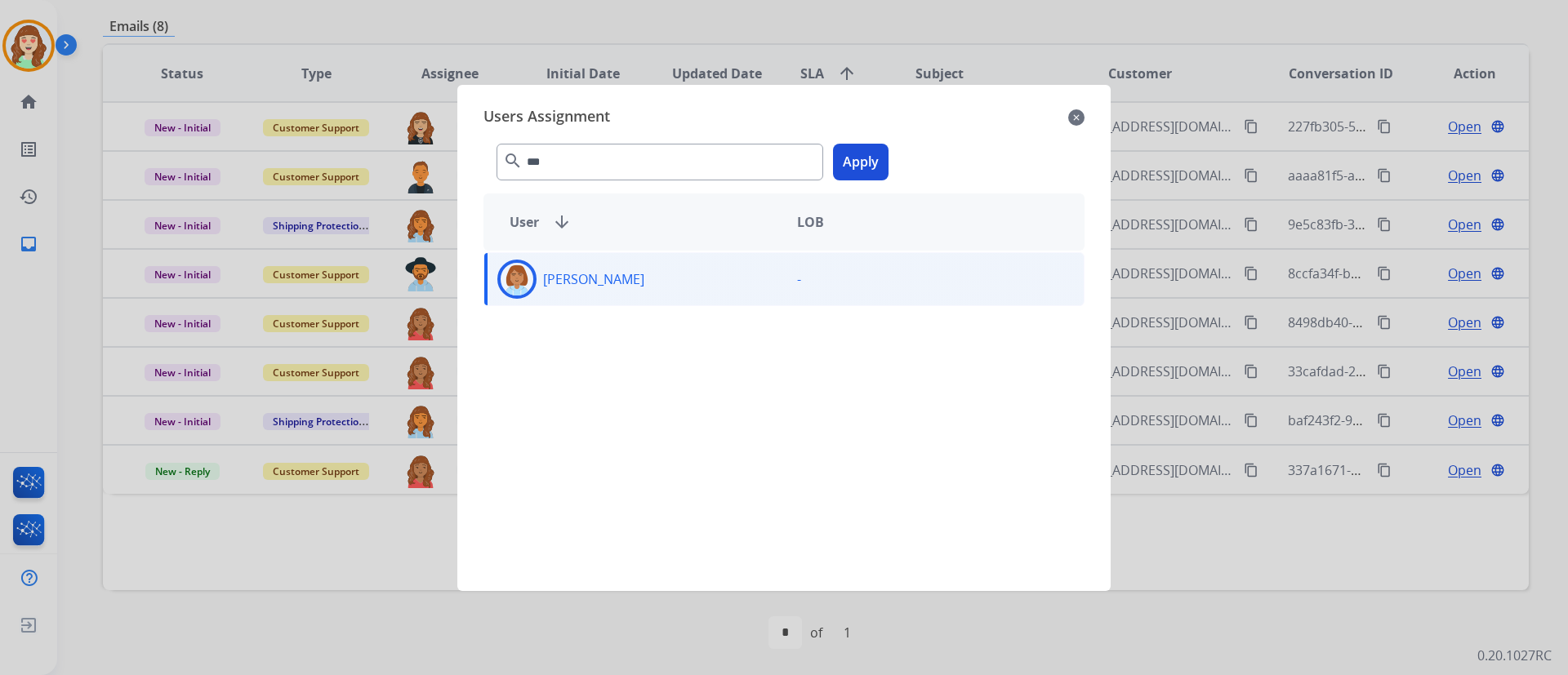
click at [857, 162] on button "Apply" at bounding box center [861, 162] width 55 height 36
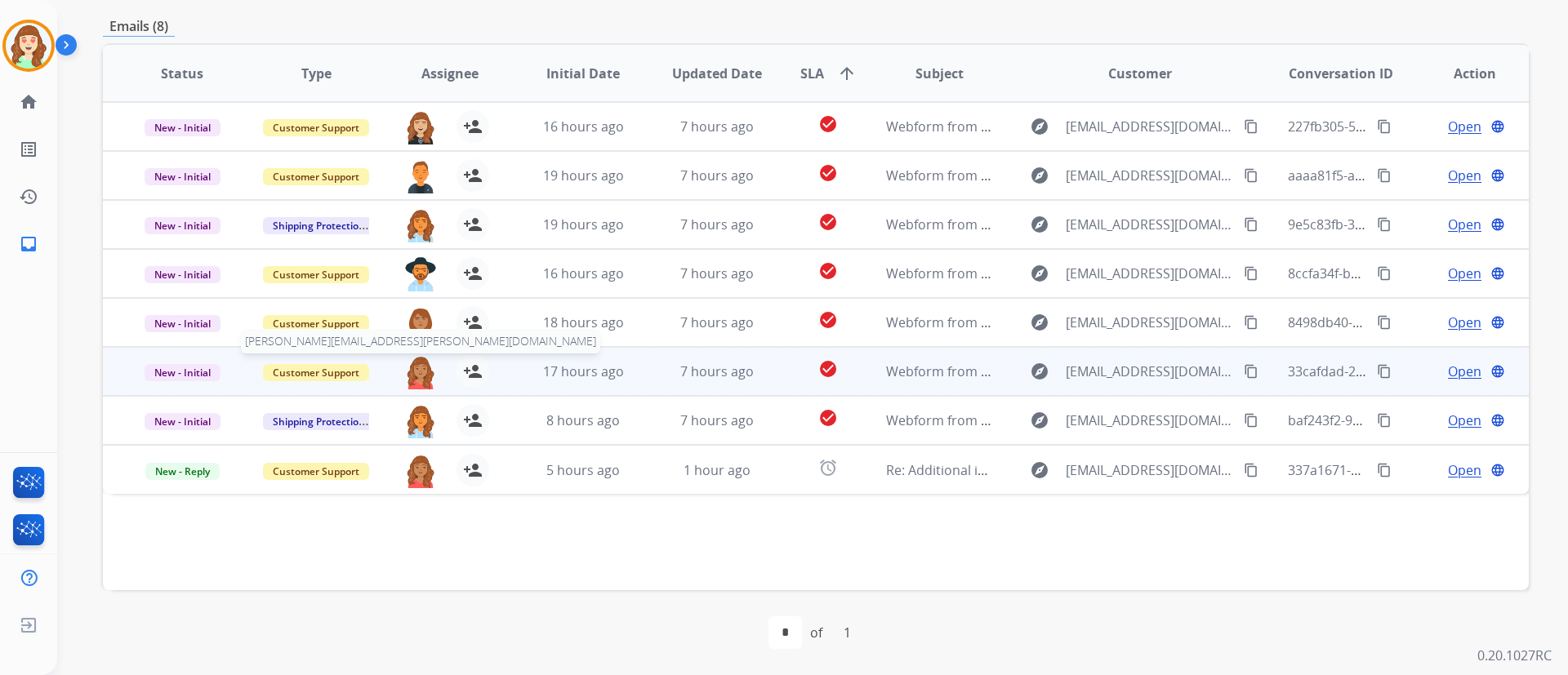
click at [413, 373] on img at bounding box center [420, 373] width 33 height 35
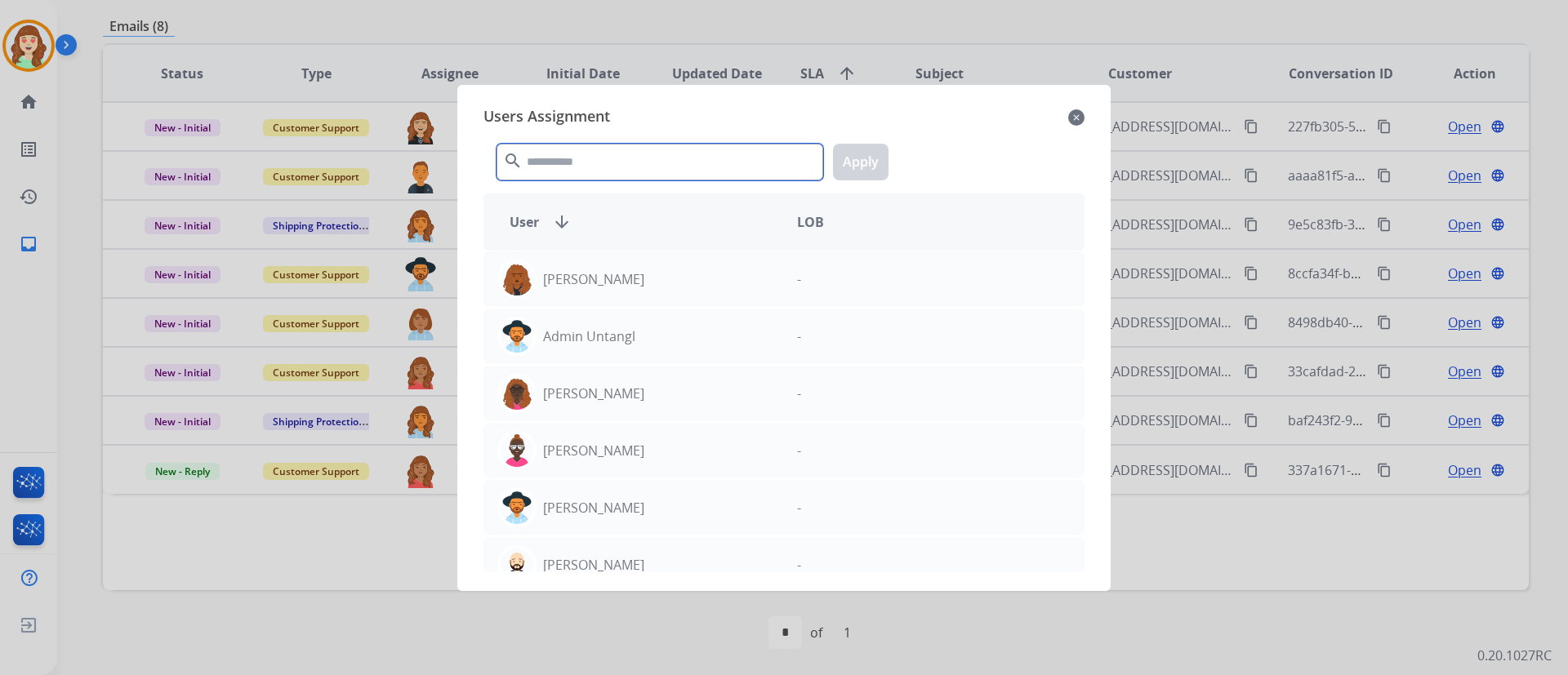
click at [633, 158] on input "text" at bounding box center [660, 162] width 327 height 36
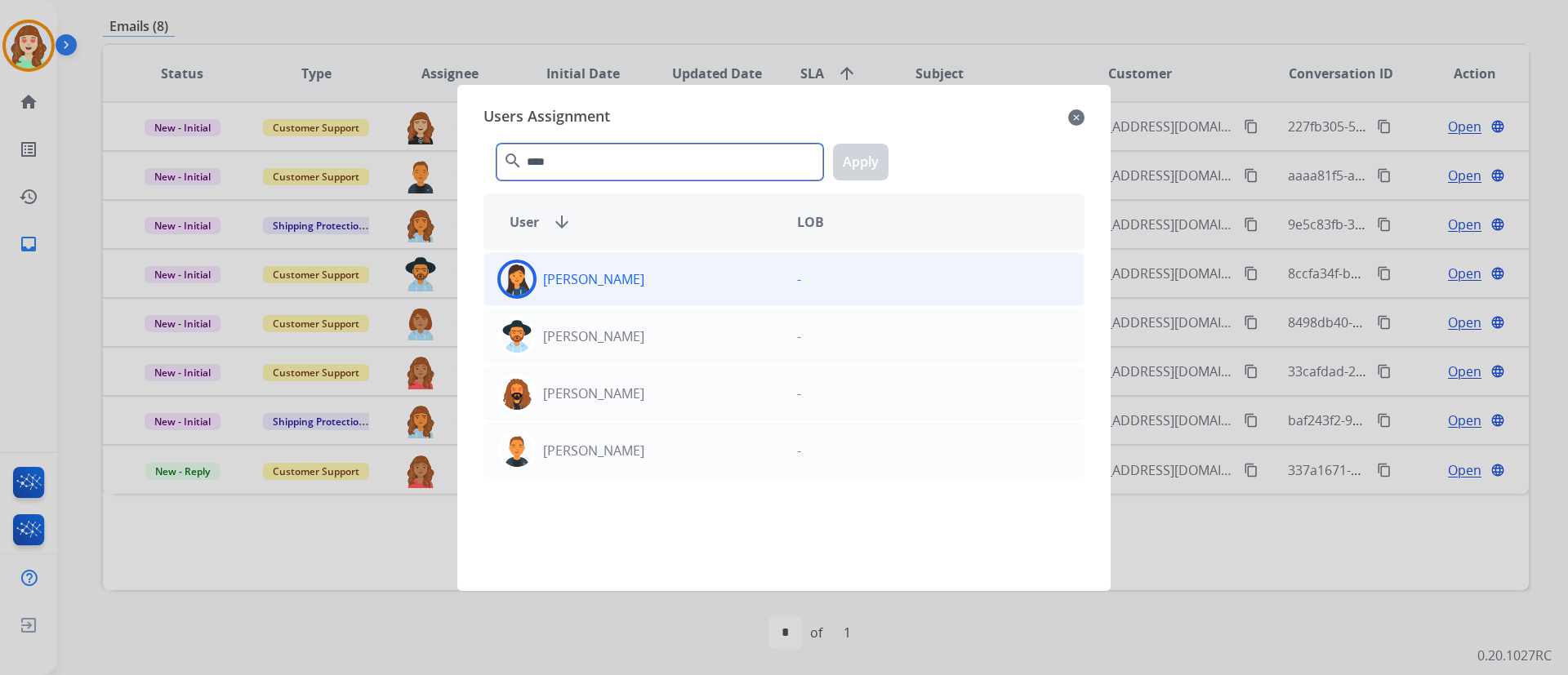
type input "****"
click at [619, 280] on p "[PERSON_NAME]" at bounding box center [594, 279] width 101 height 20
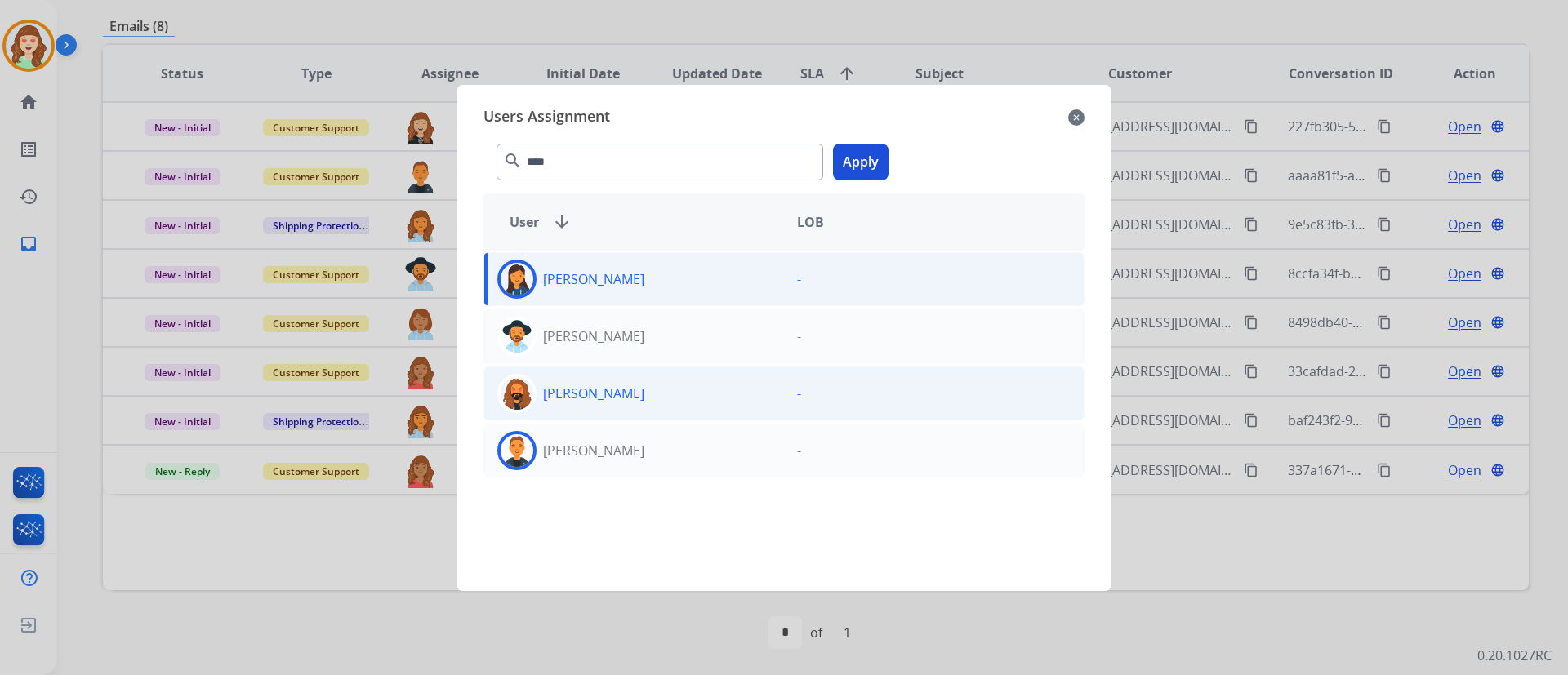
drag, startPoint x: 620, startPoint y: 456, endPoint x: 672, endPoint y: 406, distance: 72.1
click at [622, 450] on div "[PERSON_NAME]" at bounding box center [634, 450] width 300 height 39
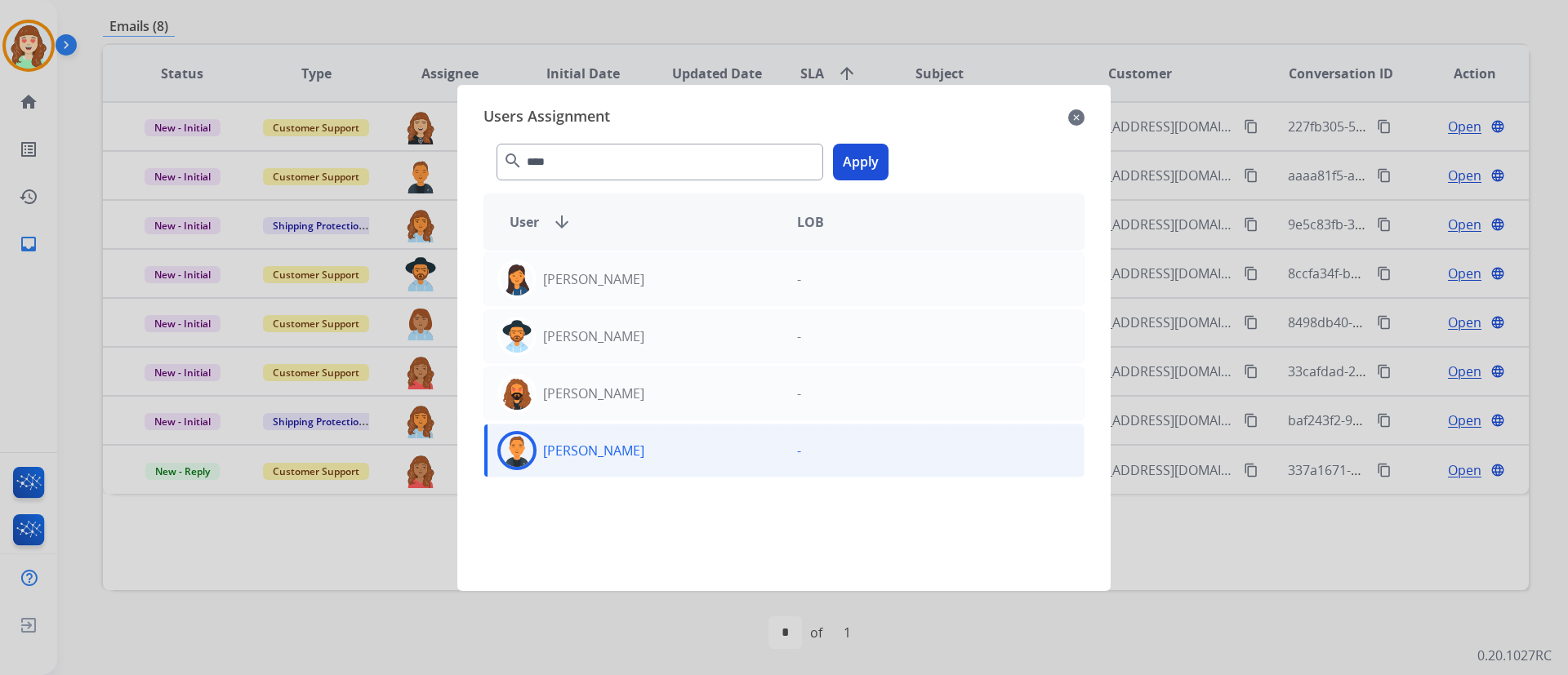
drag, startPoint x: 854, startPoint y: 160, endPoint x: 601, endPoint y: 287, distance: 283.1
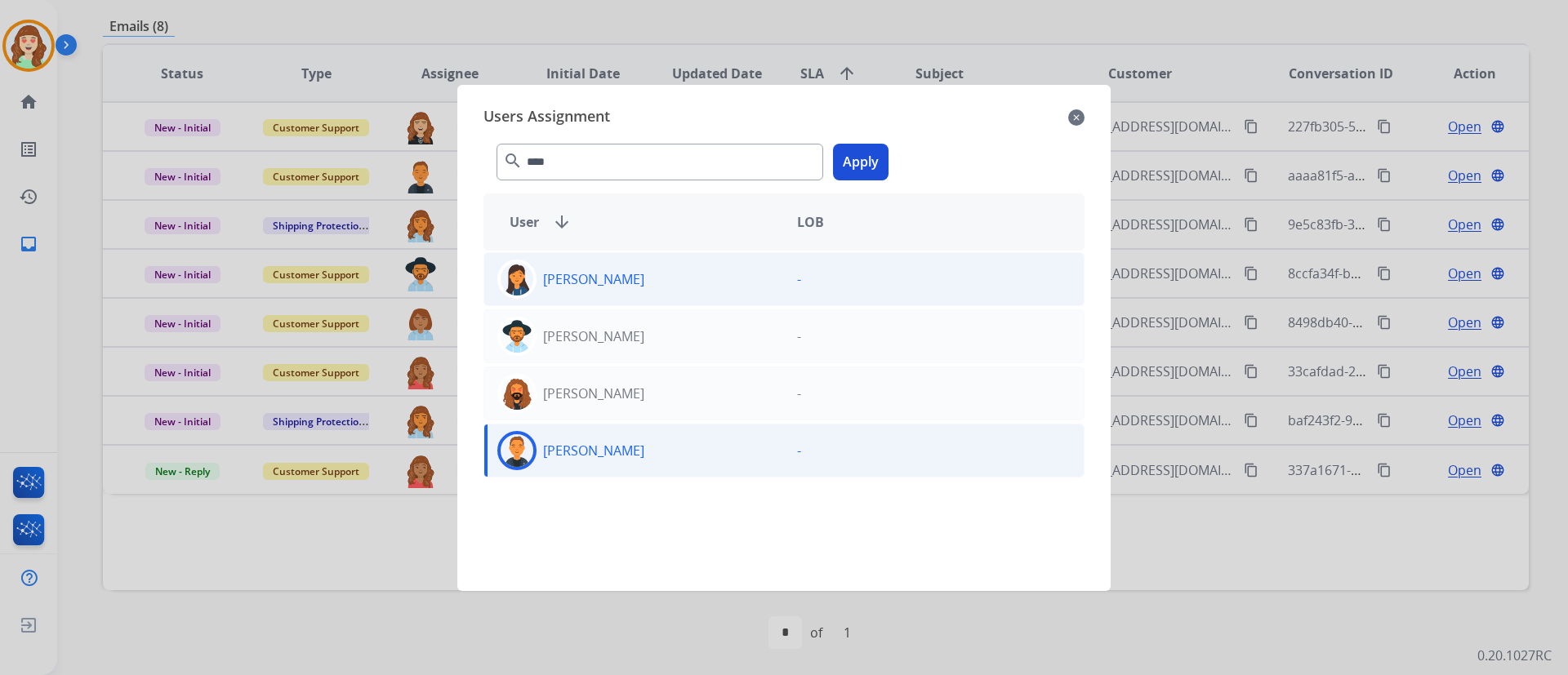
click at [855, 160] on button "Apply" at bounding box center [861, 162] width 55 height 36
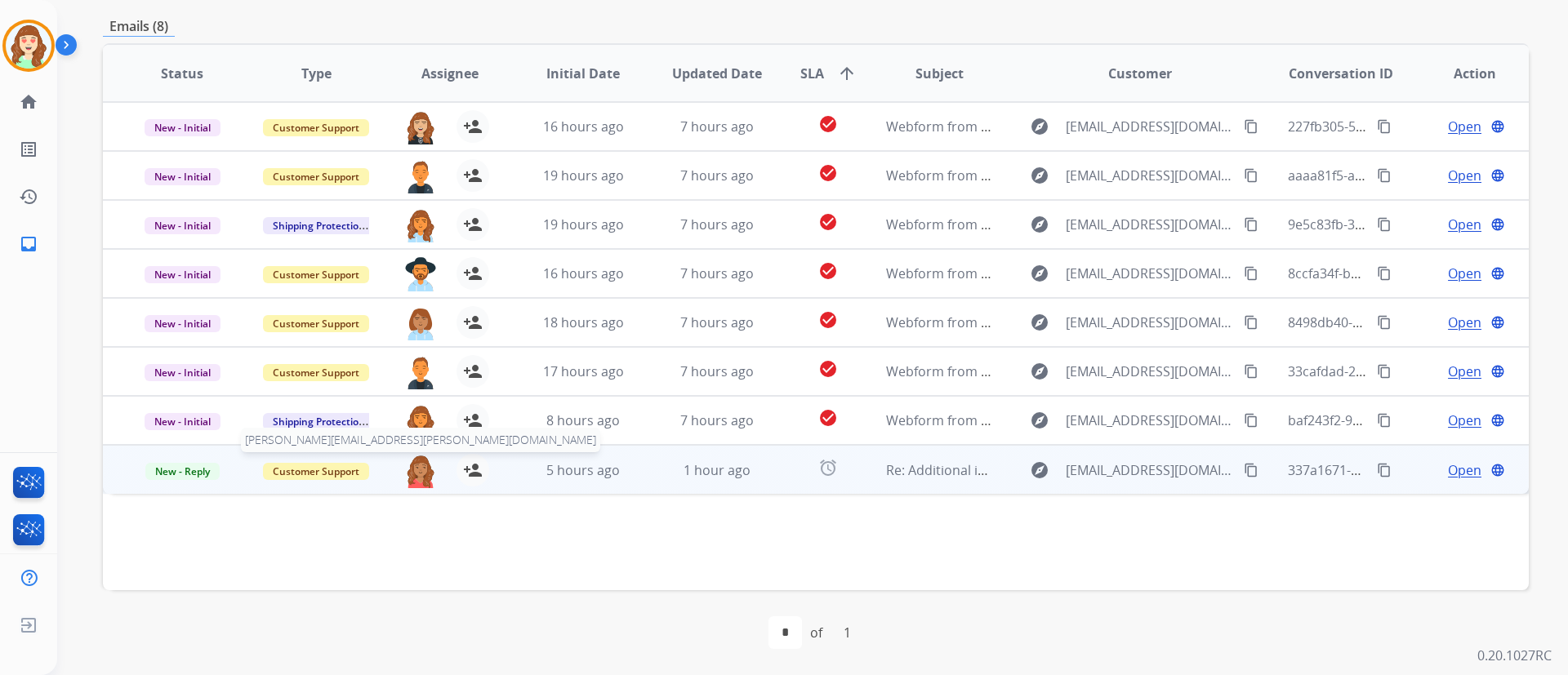
click at [416, 484] on img at bounding box center [420, 471] width 33 height 35
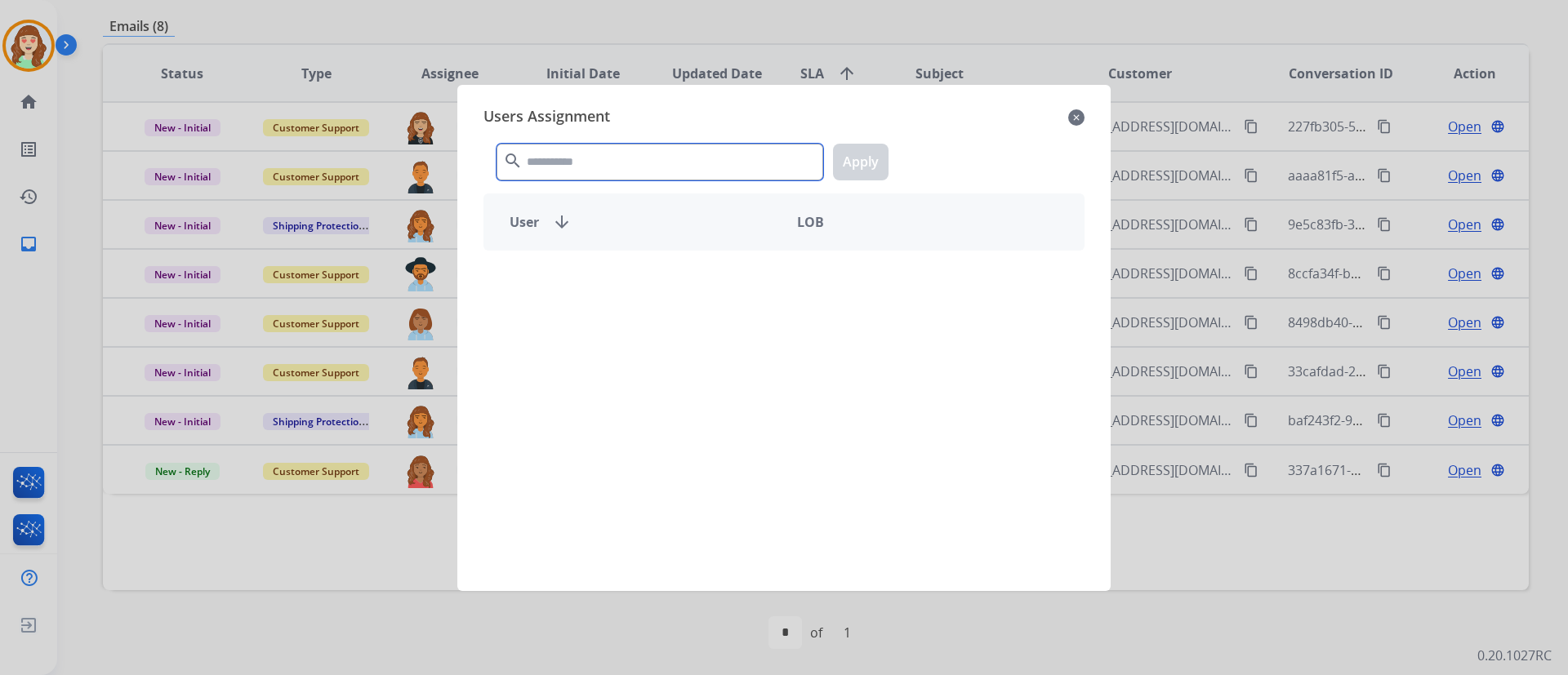
drag, startPoint x: 416, startPoint y: 484, endPoint x: 652, endPoint y: 178, distance: 386.4
click at [660, 178] on input "text" at bounding box center [660, 162] width 327 height 36
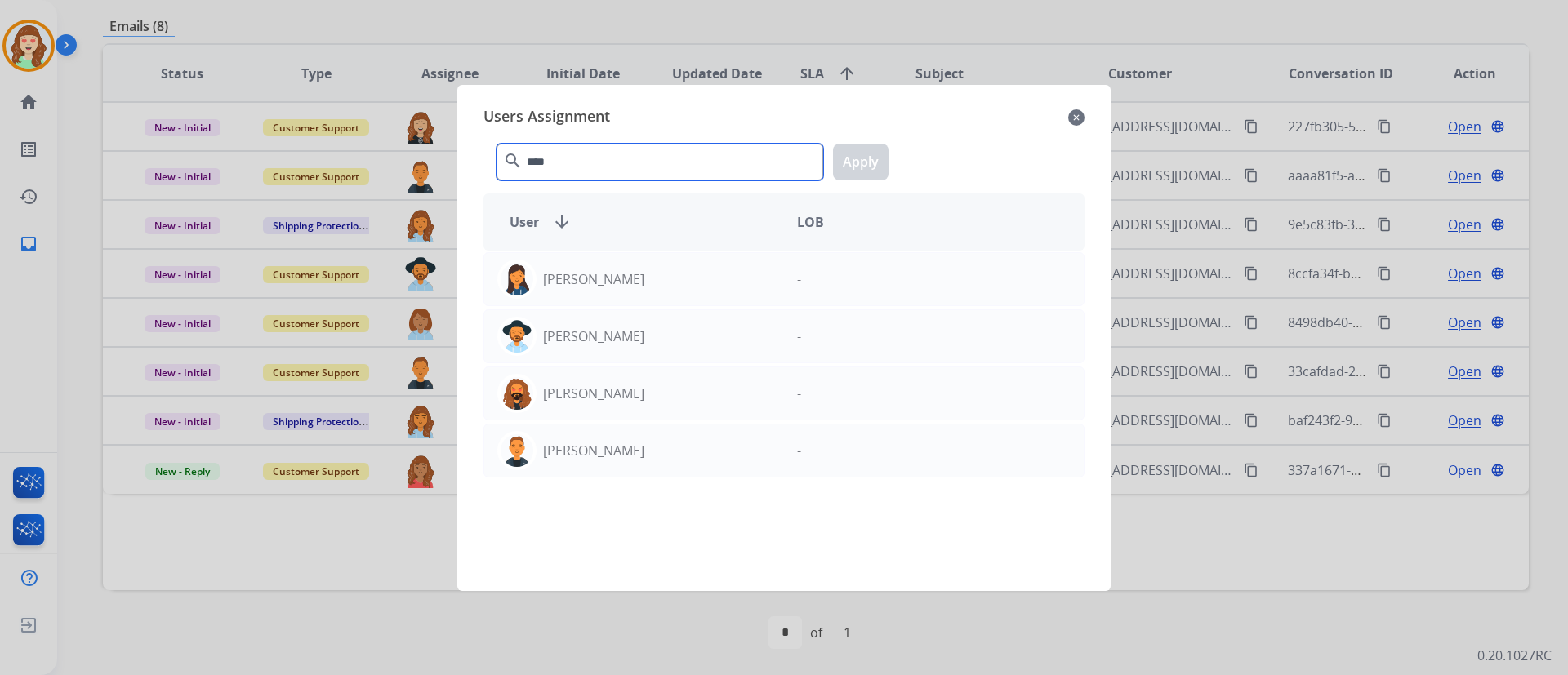
scroll to position [0, 0]
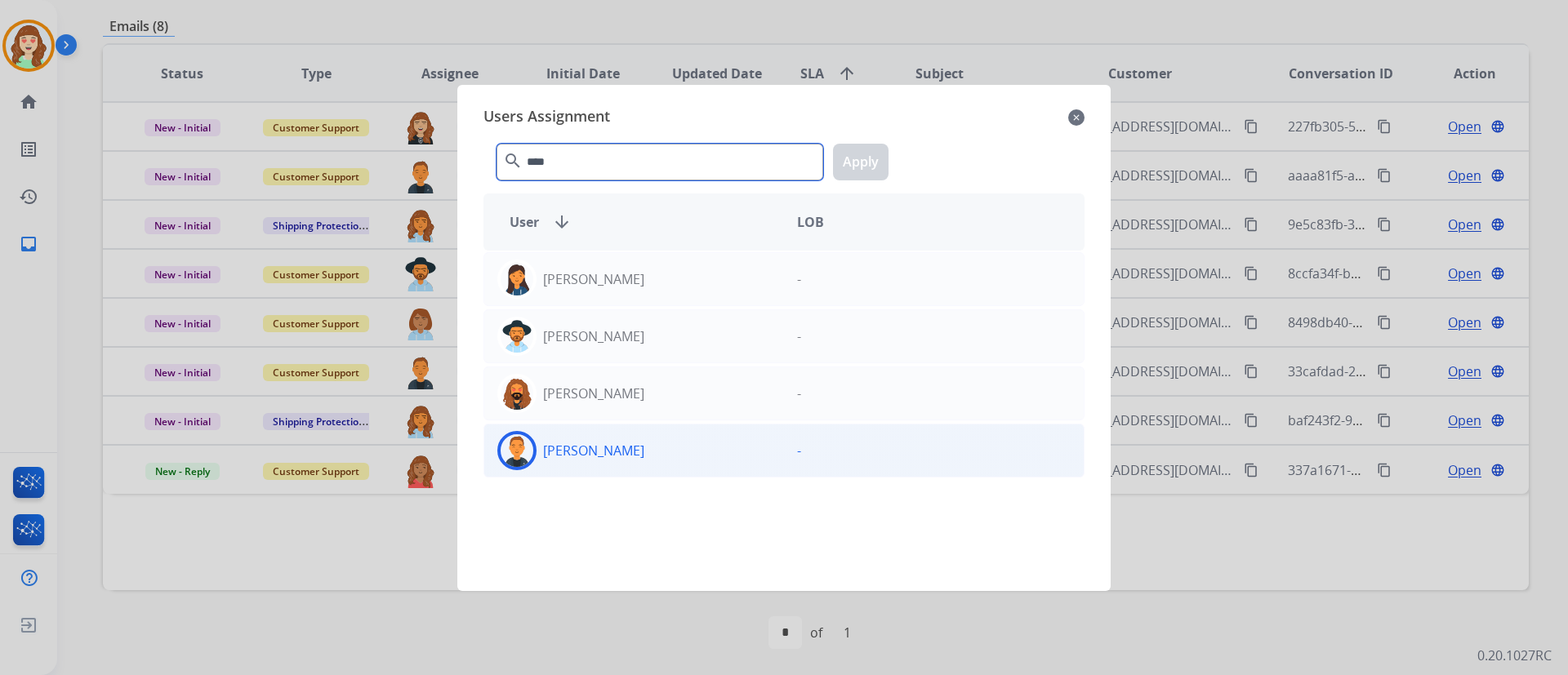
type input "****"
click at [647, 447] on div "[PERSON_NAME]" at bounding box center [634, 450] width 300 height 39
click at [859, 173] on button "Apply" at bounding box center [861, 162] width 55 height 36
